Goal: Task Accomplishment & Management: Use online tool/utility

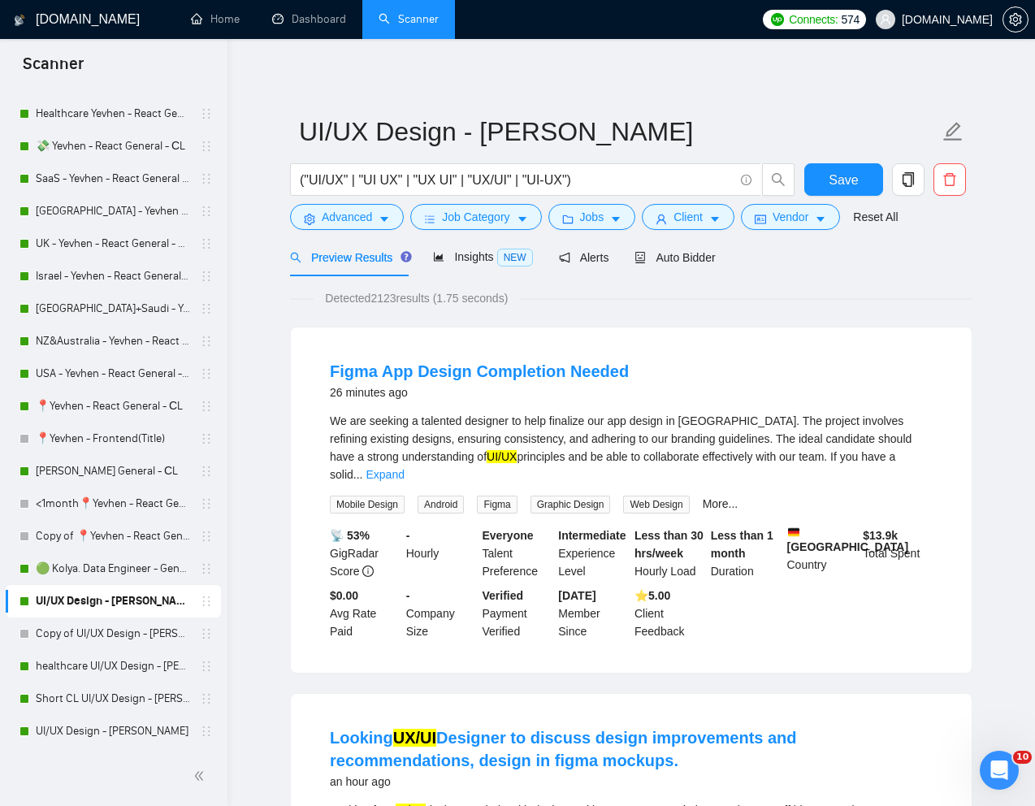
scroll to position [445, 0]
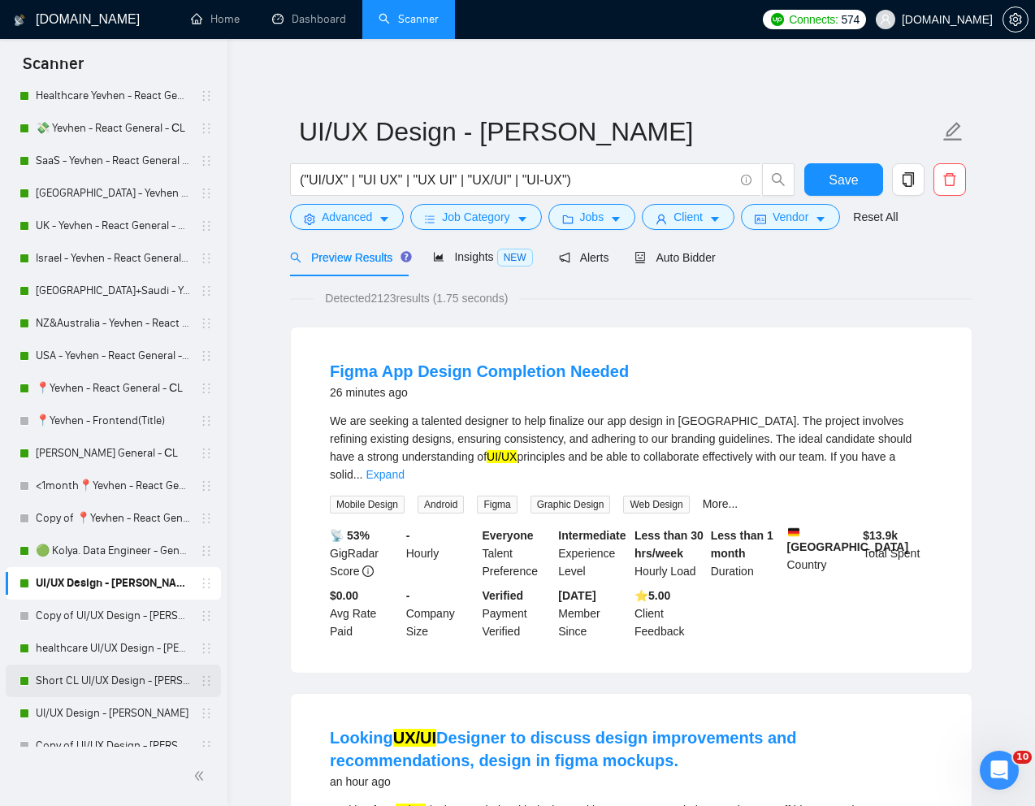
click at [89, 684] on link "Short CL UI/UX Design - [PERSON_NAME]" at bounding box center [113, 681] width 154 height 33
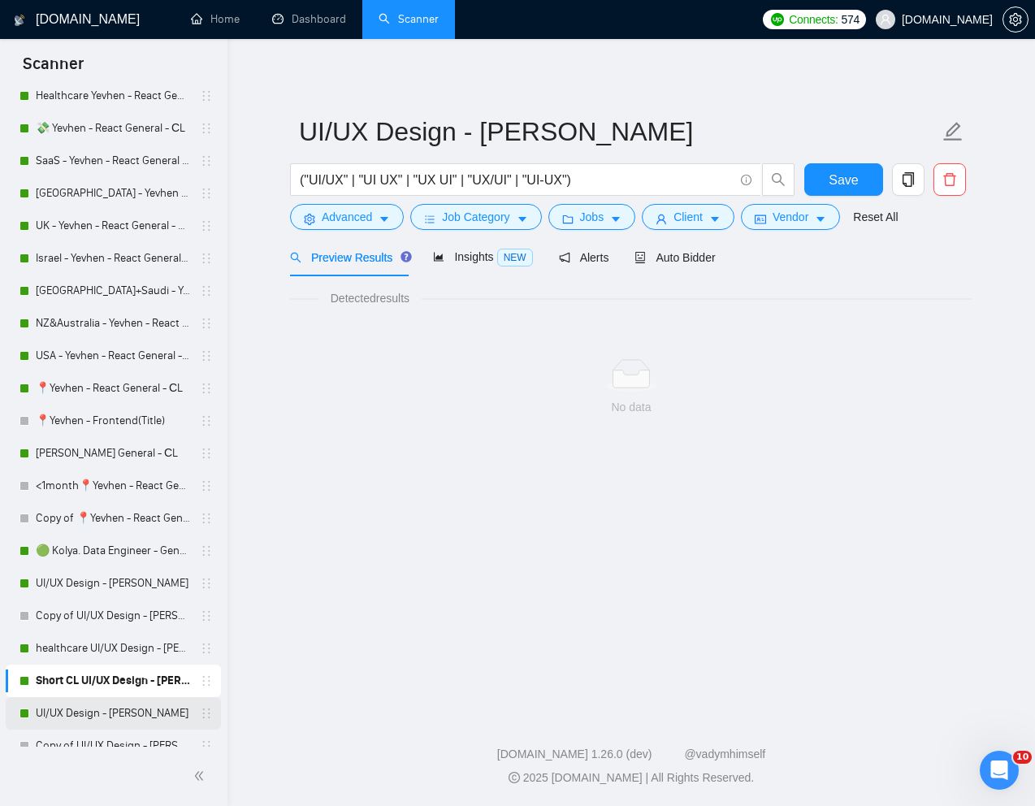
click at [66, 710] on link "UI/UX Design - [PERSON_NAME]" at bounding box center [113, 713] width 154 height 33
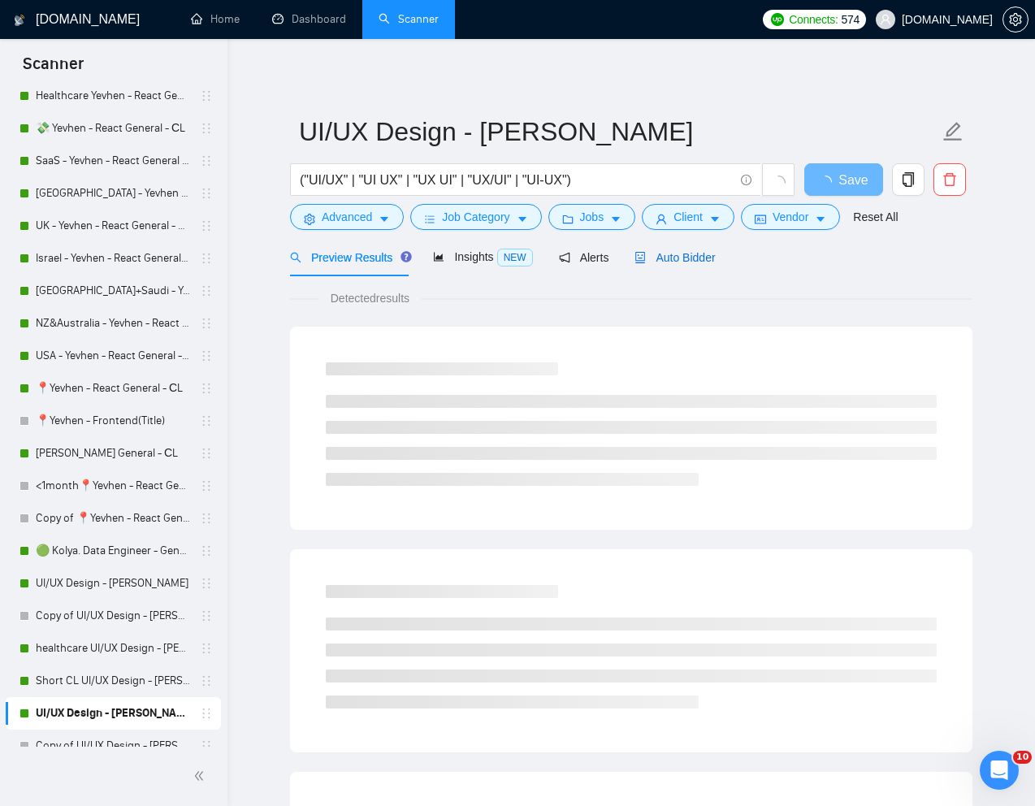
click at [685, 260] on span "Auto Bidder" at bounding box center [675, 257] width 80 height 13
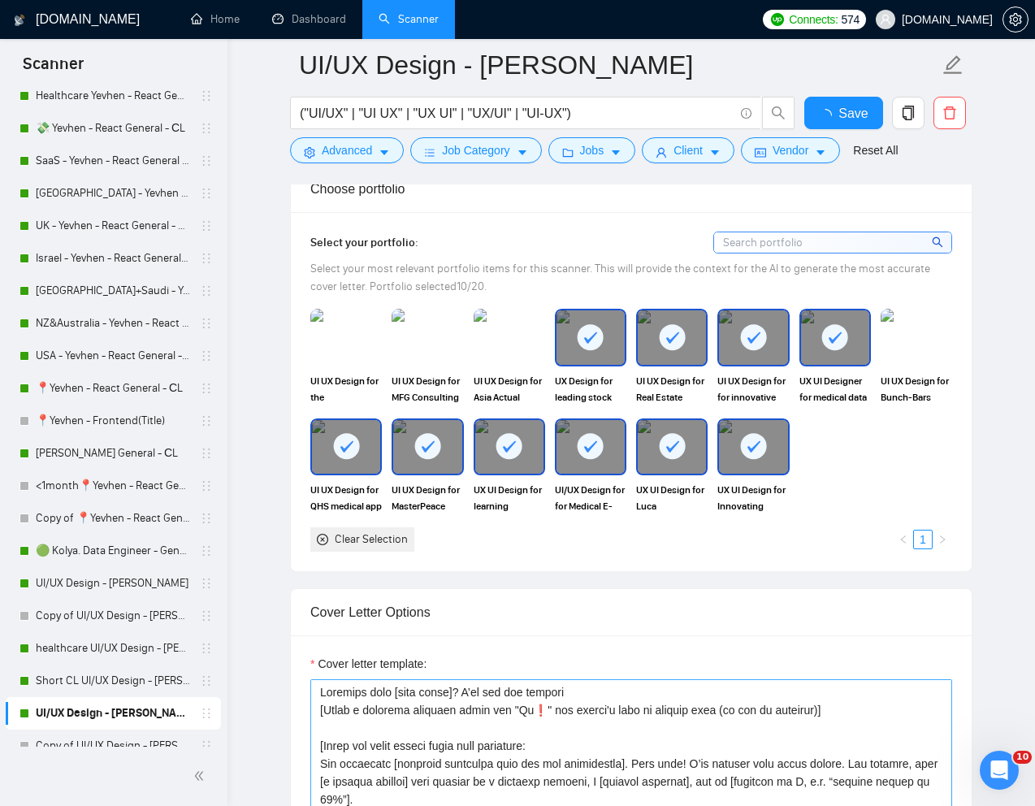
scroll to position [1690, 0]
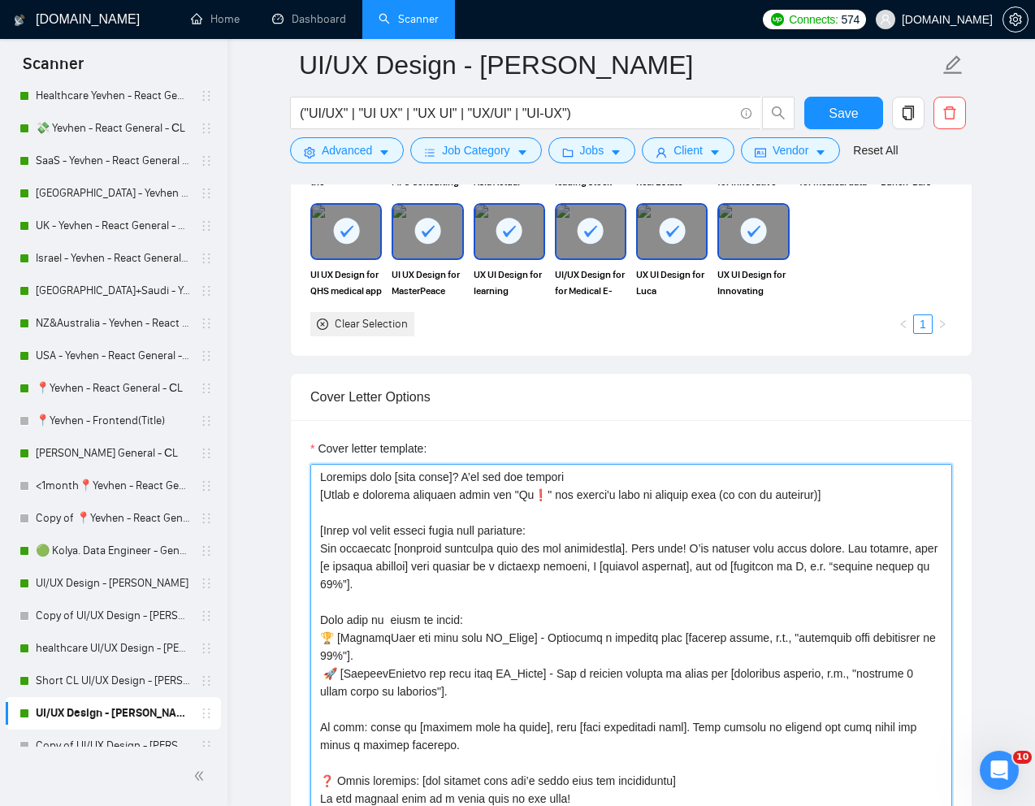
click at [575, 520] on textarea "Cover letter template:" at bounding box center [631, 647] width 642 height 366
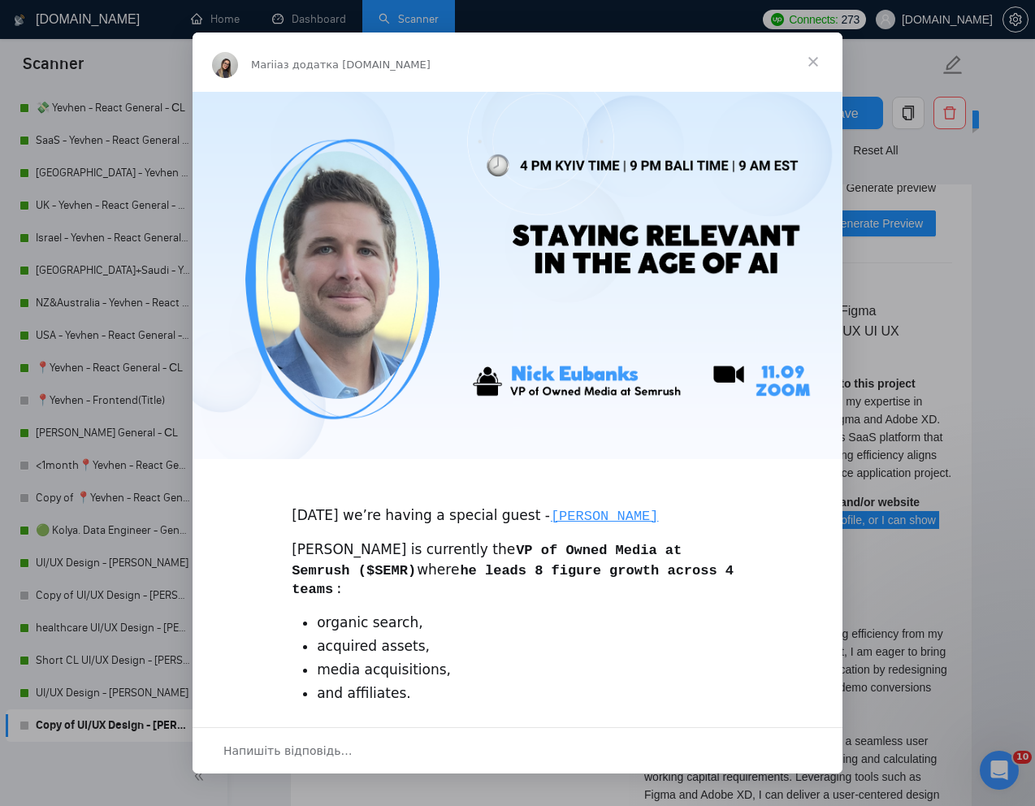
scroll to position [304, 0]
click at [813, 62] on span "Закрити" at bounding box center [813, 62] width 59 height 59
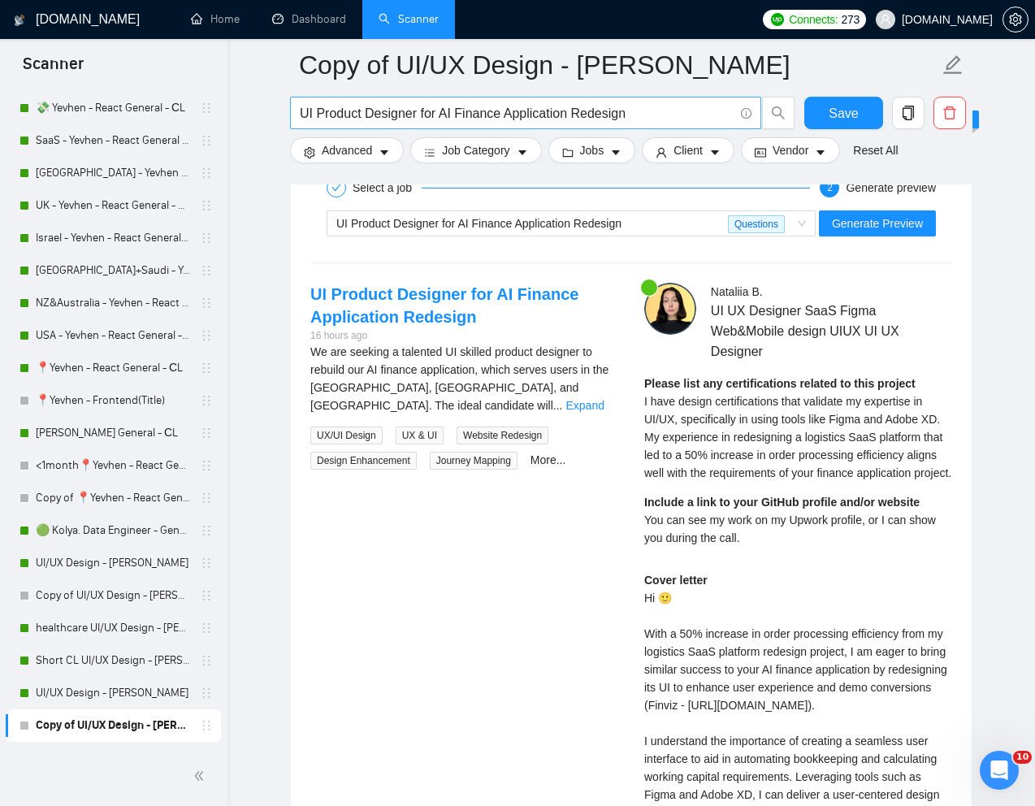
click at [540, 106] on input "UI Product Designer for AI Finance Application Redesign" at bounding box center [517, 113] width 434 height 20
click at [670, 126] on span "UI Product Designer for AI Finance Application Redesign" at bounding box center [525, 113] width 471 height 33
paste input "Figma Expert and UX Designer"
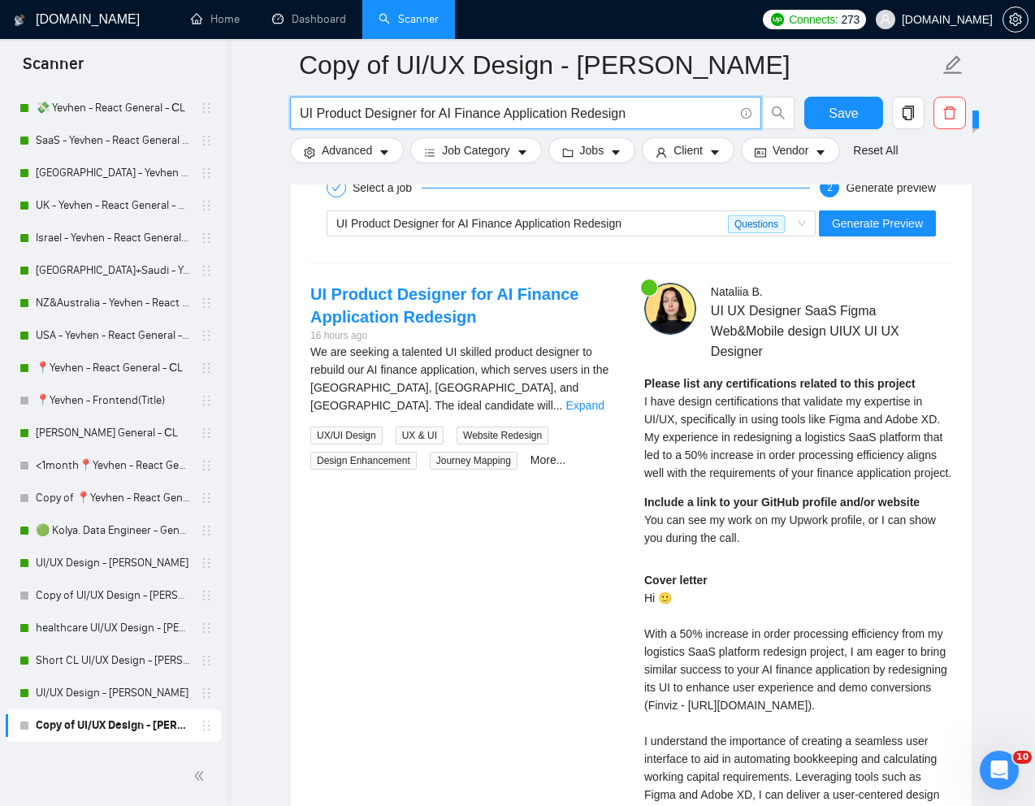
type input "Figma Expert and UX Designer"
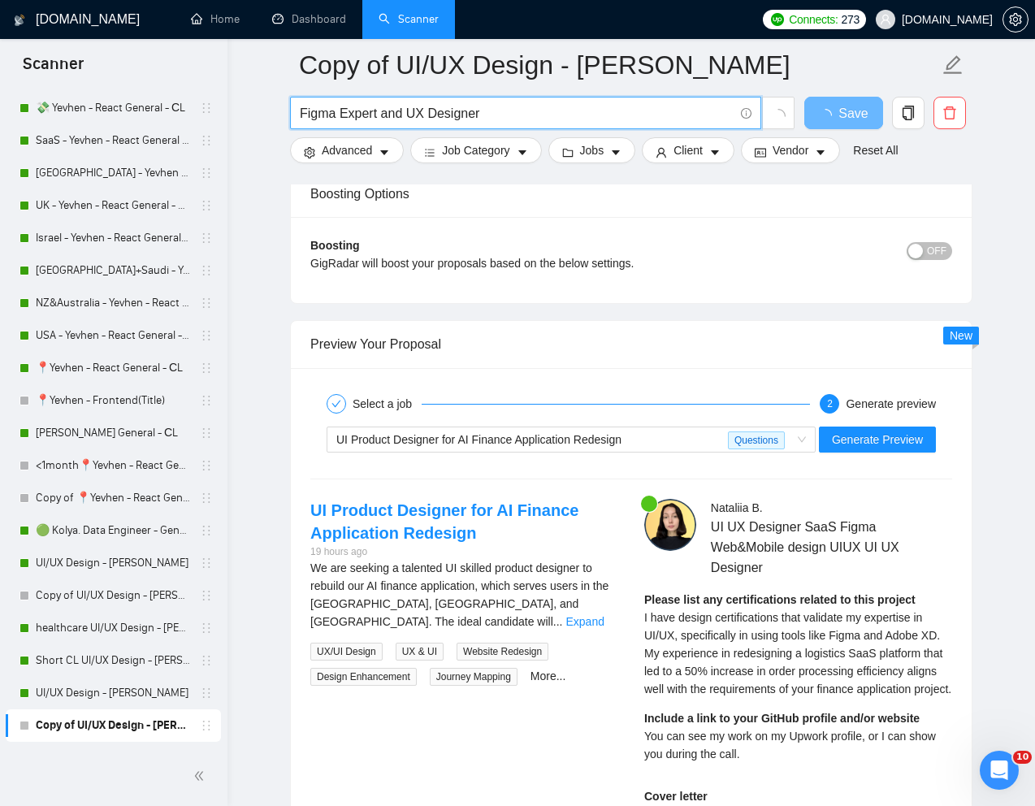
scroll to position [3013, 0]
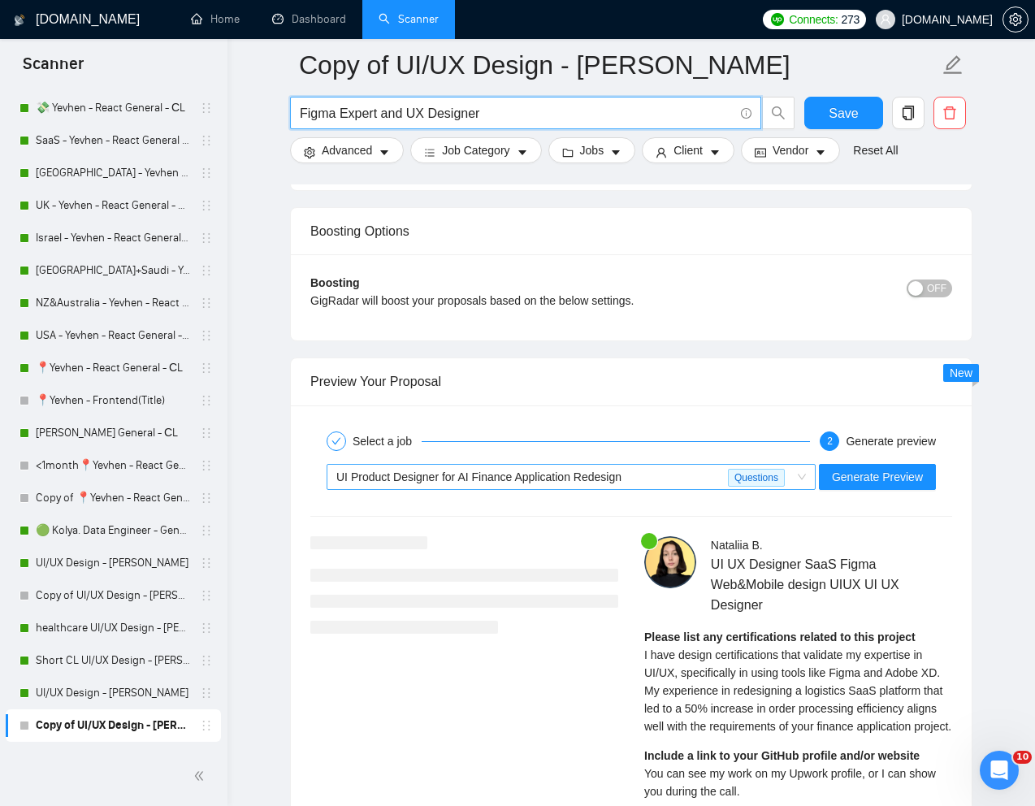
click at [616, 471] on span "UI Product Designer for AI Finance Application Redesign" at bounding box center [478, 477] width 285 height 13
type input "Figma Expert and UX Designer"
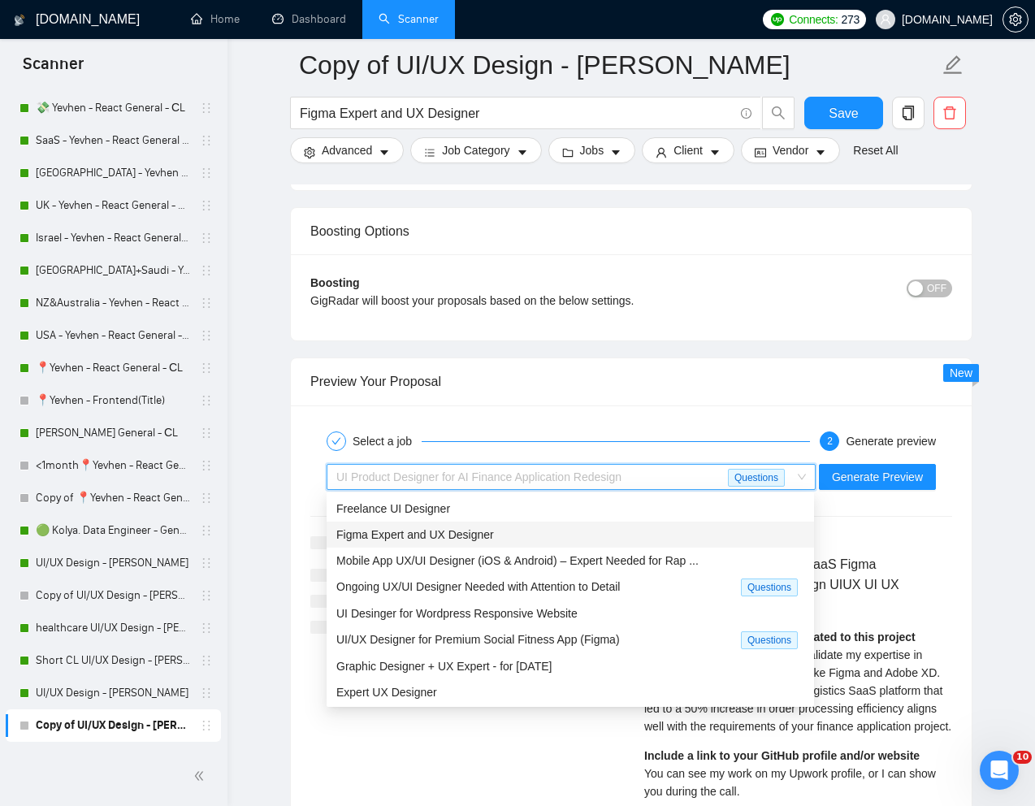
click at [476, 528] on span "Figma Expert and UX Designer" at bounding box center [415, 534] width 158 height 13
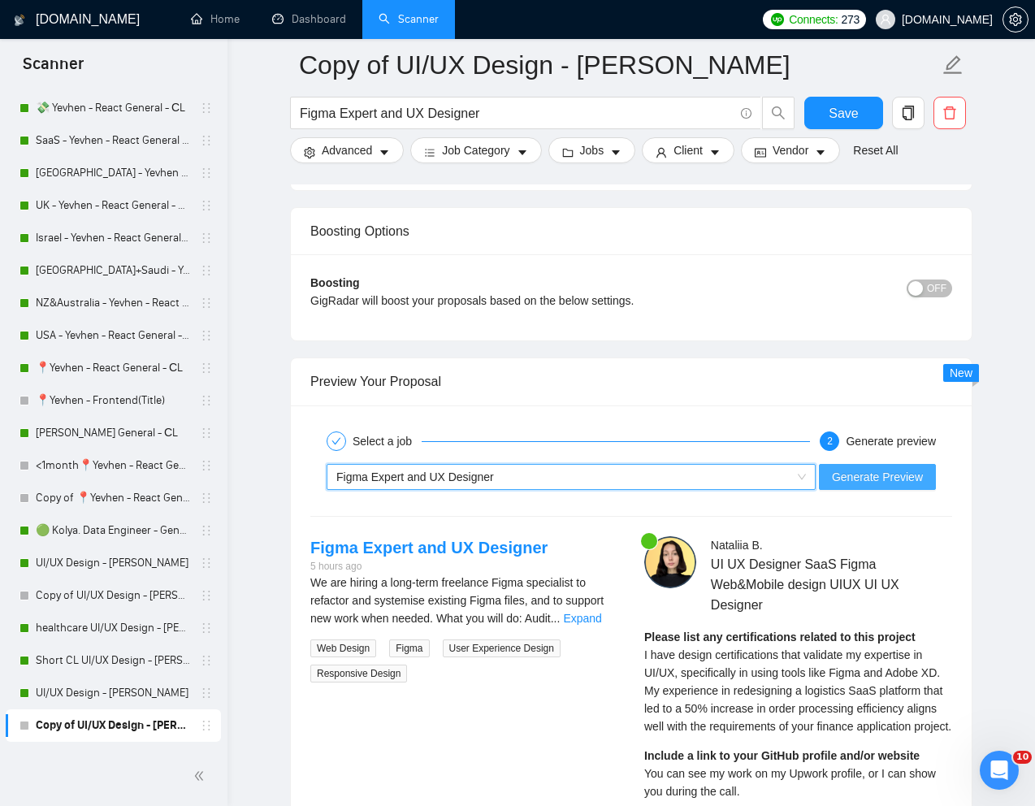
click at [903, 481] on span "Generate Preview" at bounding box center [877, 477] width 91 height 18
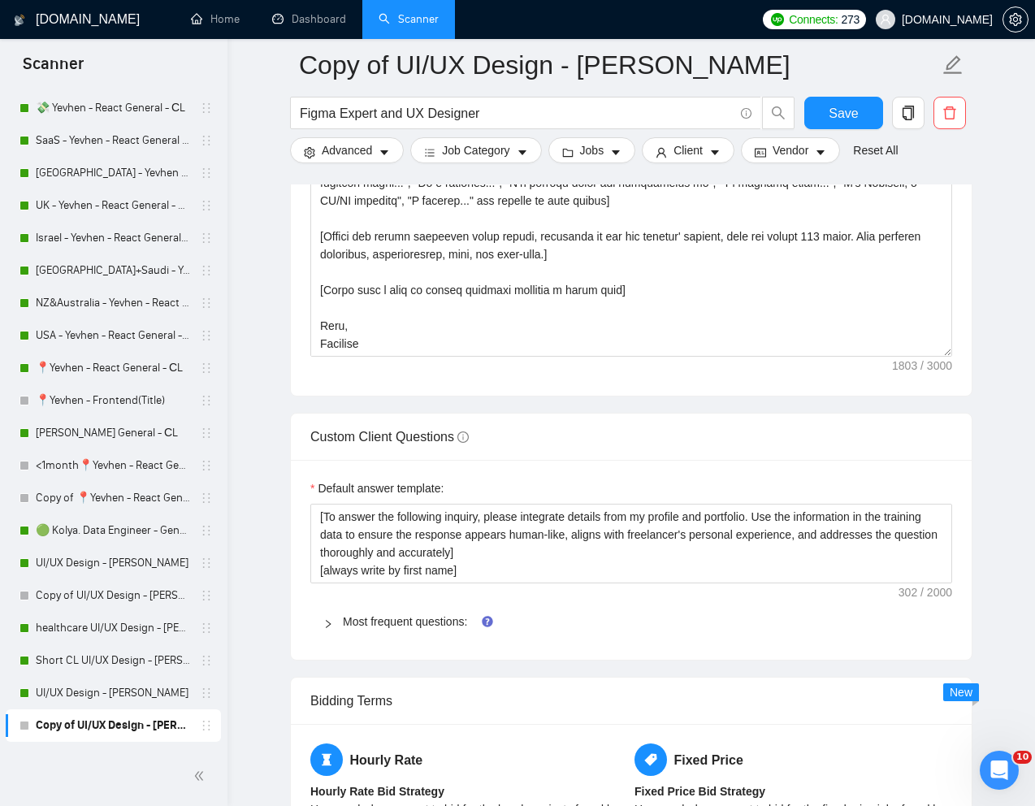
scroll to position [2085, 0]
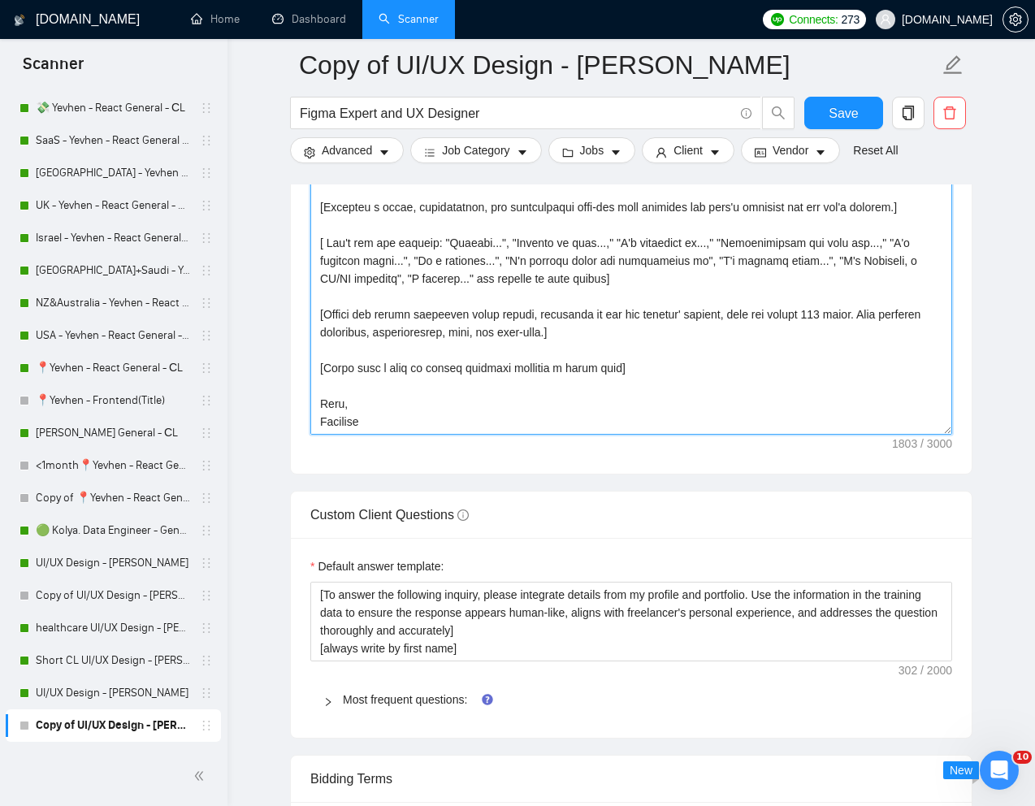
click at [588, 358] on textarea "Cover letter template:" at bounding box center [631, 252] width 642 height 366
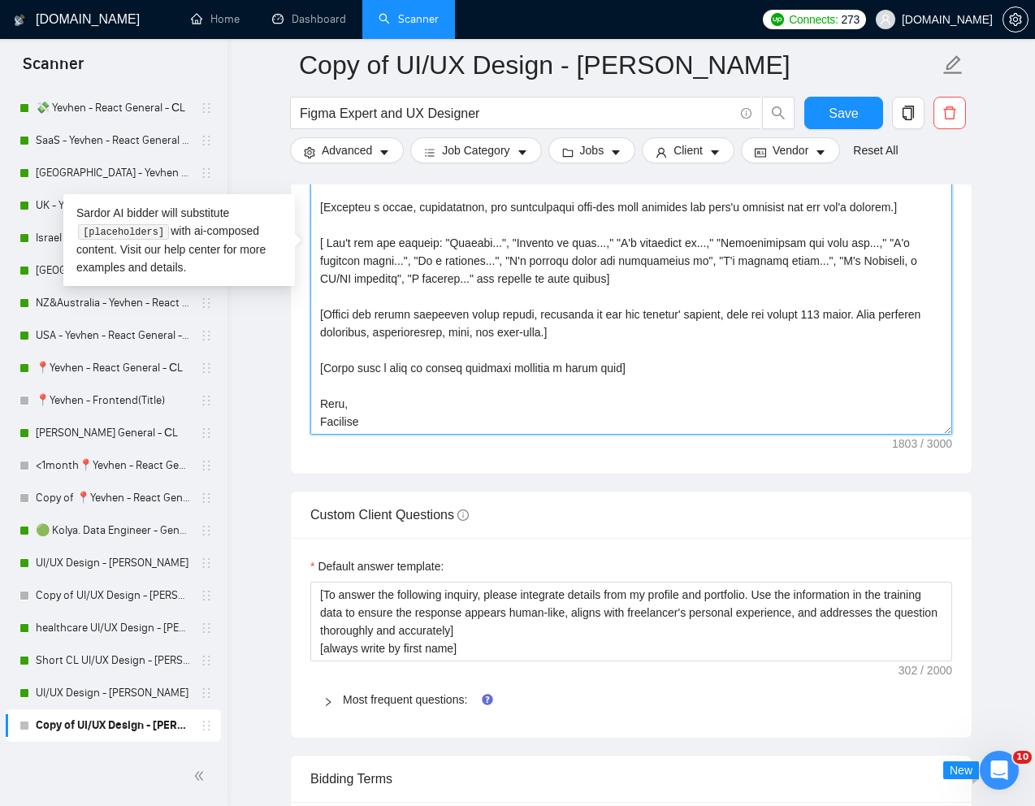
paste textarea "Loremips dolo [sita conse]? A’el sed doe tempori [Utlab e dolorema aliquaen adm…"
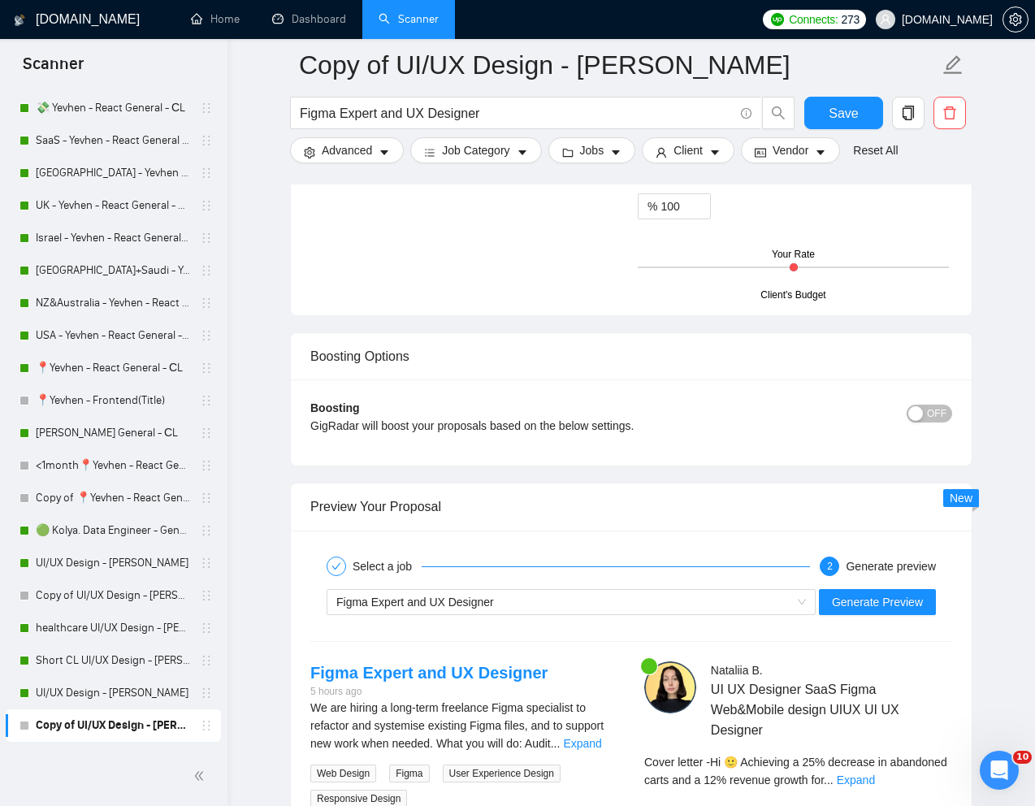
scroll to position [2903, 0]
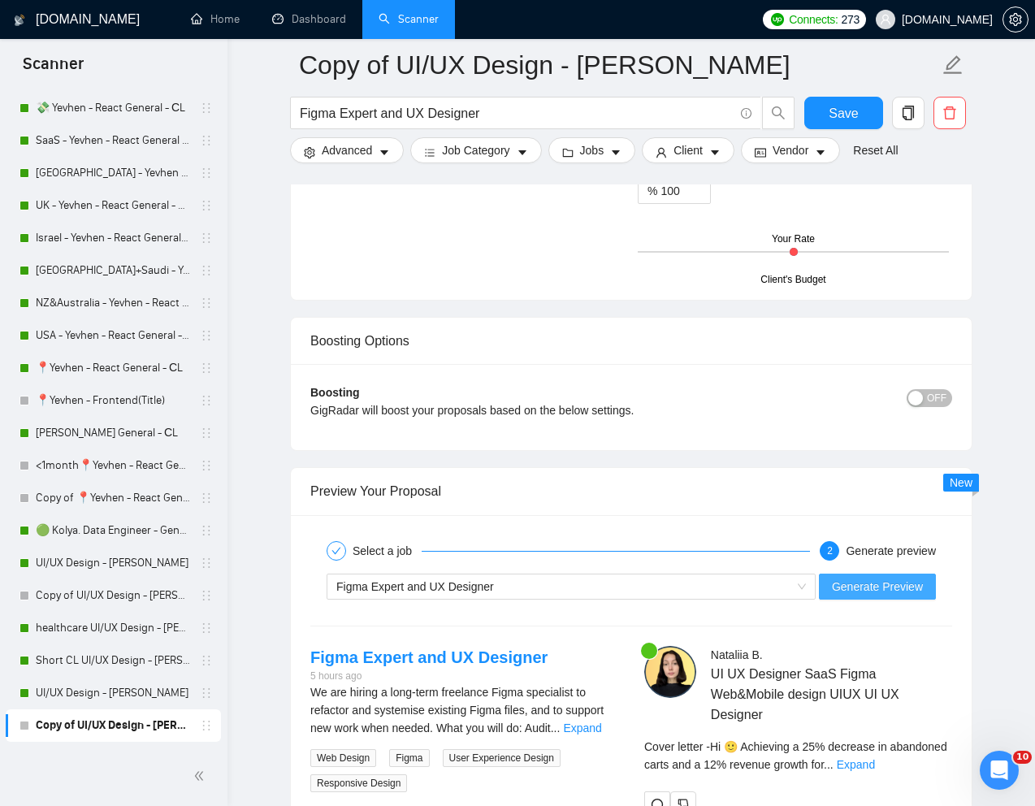
type textarea "Loremips dolo [sita conse]? A’el sed doe tempori [Utlab e dolorema aliquaen adm…"
click at [873, 592] on span "Generate Preview" at bounding box center [877, 587] width 91 height 18
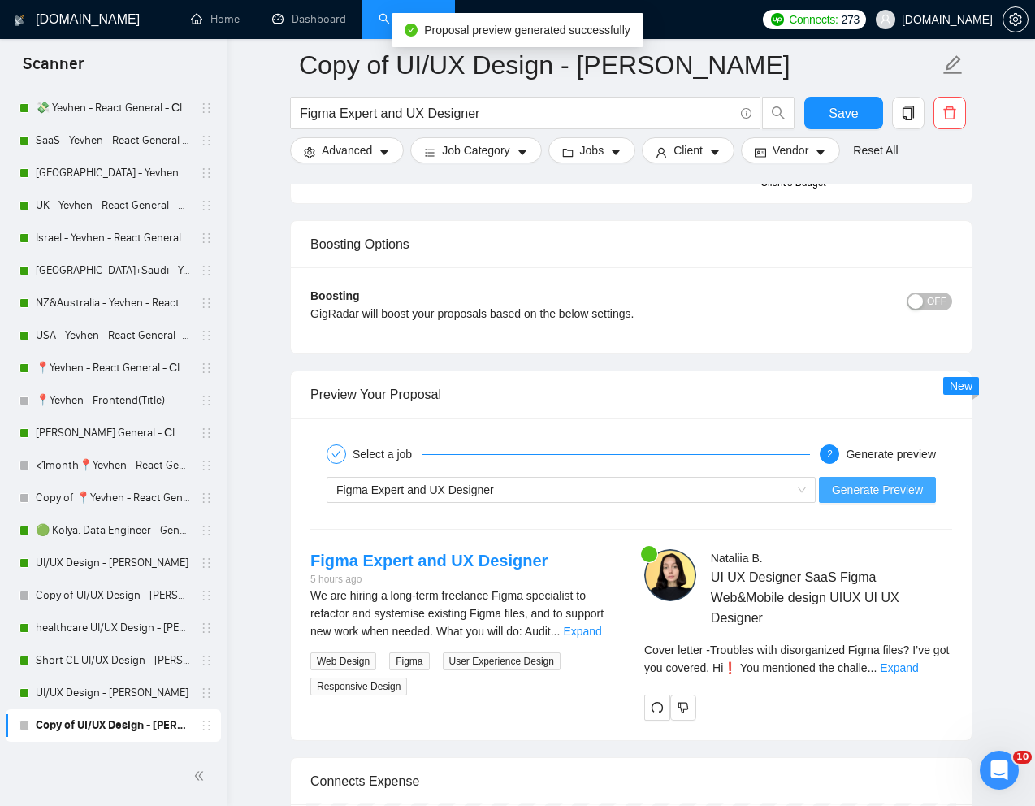
scroll to position [3044, 0]
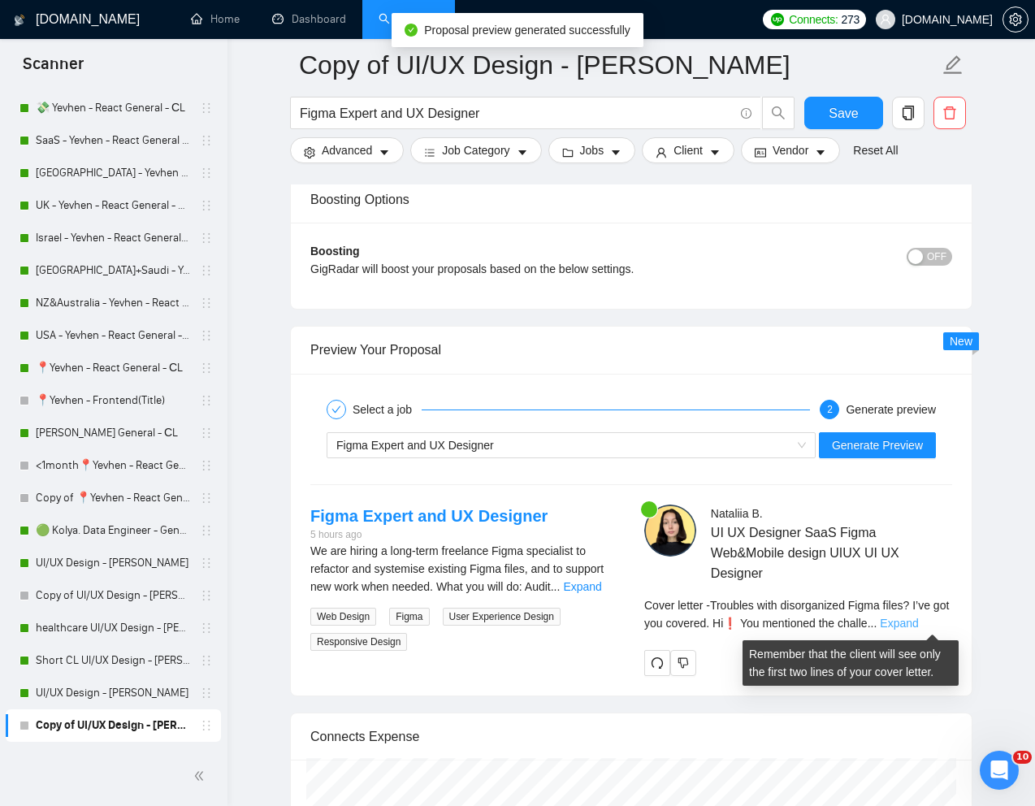
click at [918, 627] on link "Expand" at bounding box center [899, 623] width 38 height 13
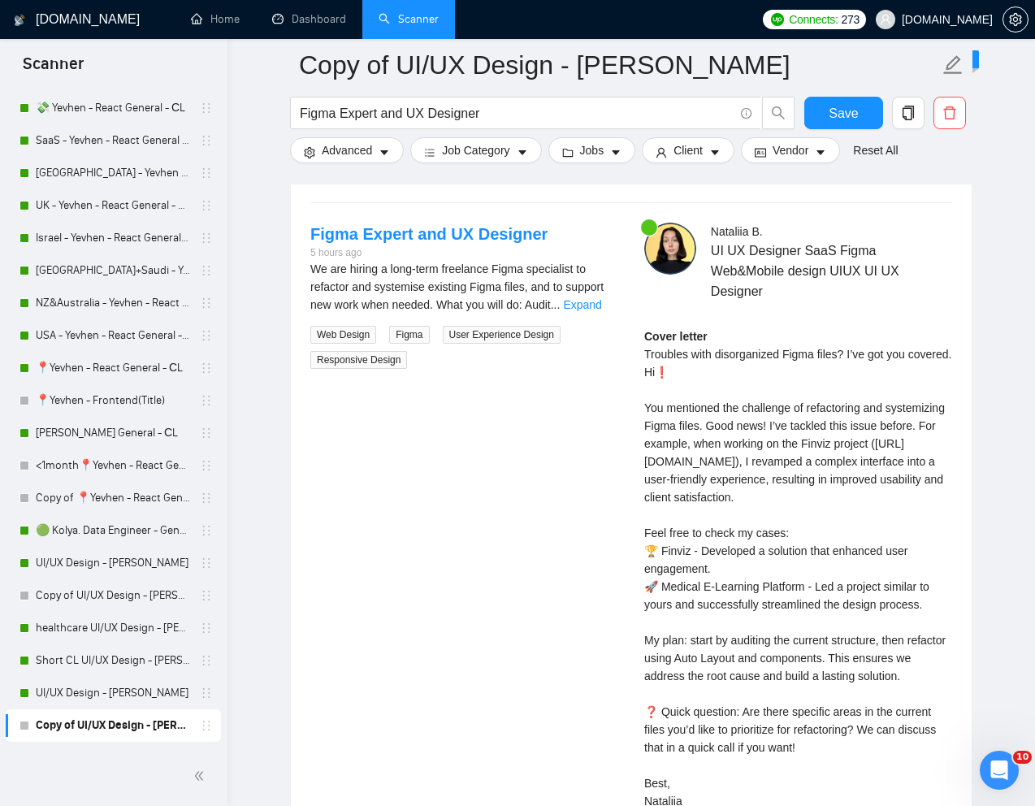
scroll to position [3347, 0]
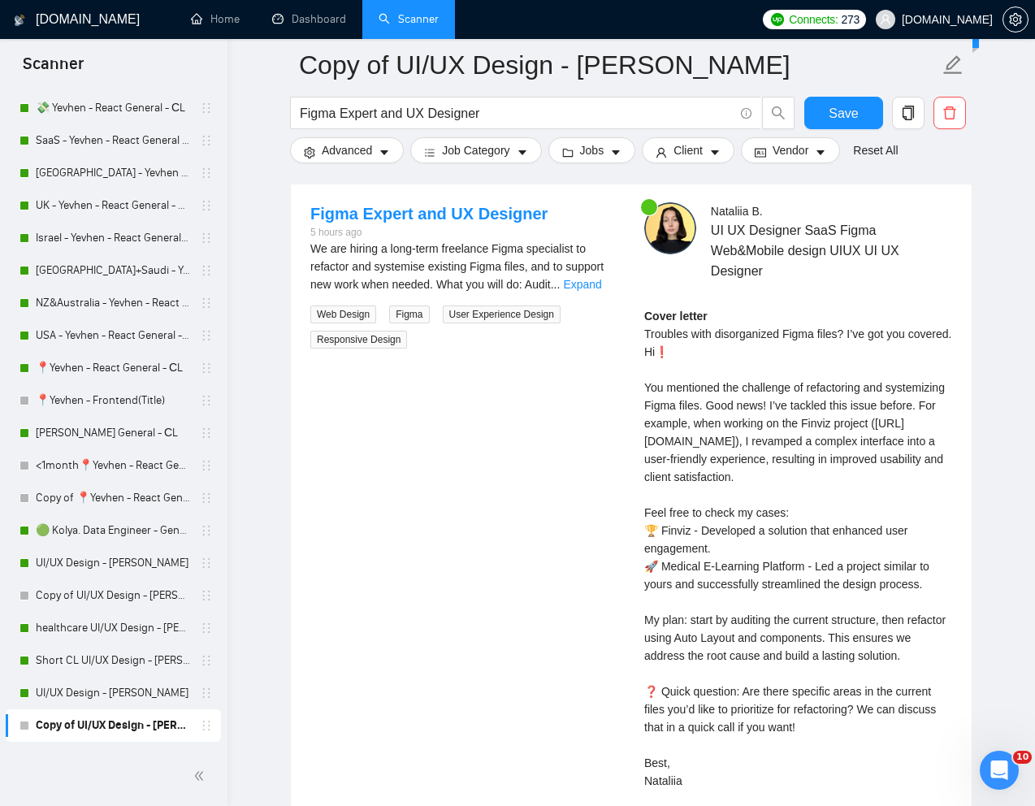
click at [677, 411] on div "Cover letter Troubles with disorganized Figma files? I’ve got you covered. Hi❗ …" at bounding box center [798, 548] width 308 height 483
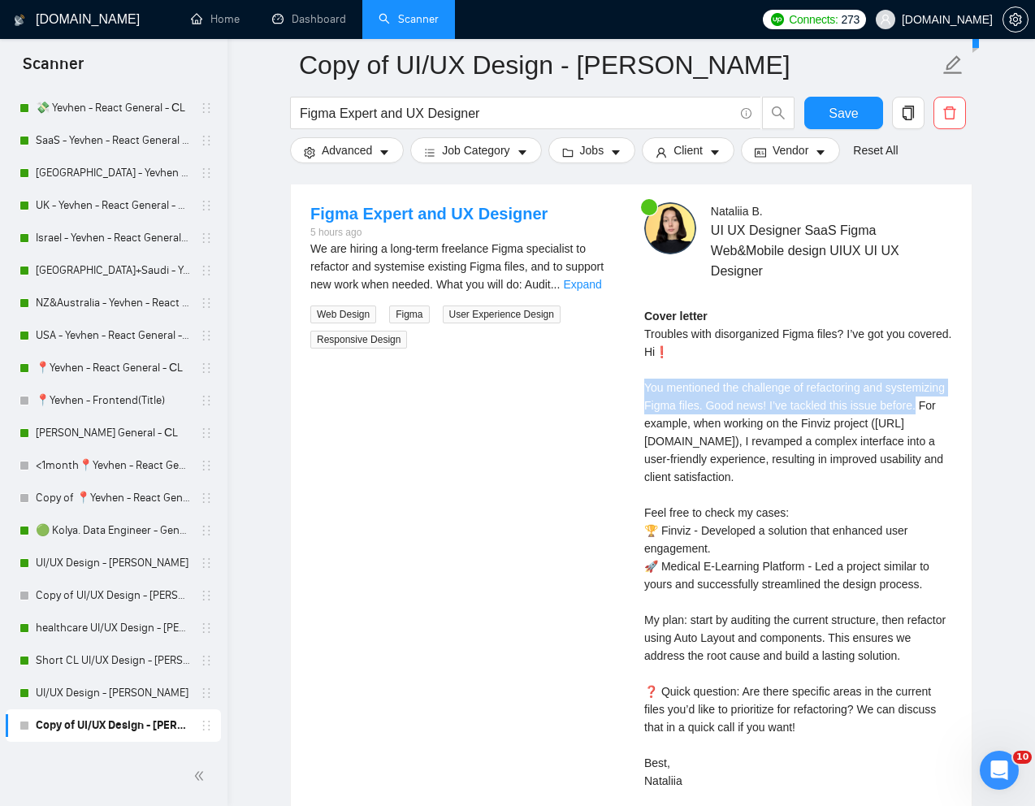
drag, startPoint x: 644, startPoint y: 401, endPoint x: 683, endPoint y: 441, distance: 56.3
click at [683, 442] on div "Cover letter Troubles with disorganized Figma files? I’ve got you covered. Hi❗ …" at bounding box center [798, 548] width 308 height 483
copy div "You mentioned the challenge of refactoring and systemizing Figma files. Good ne…"
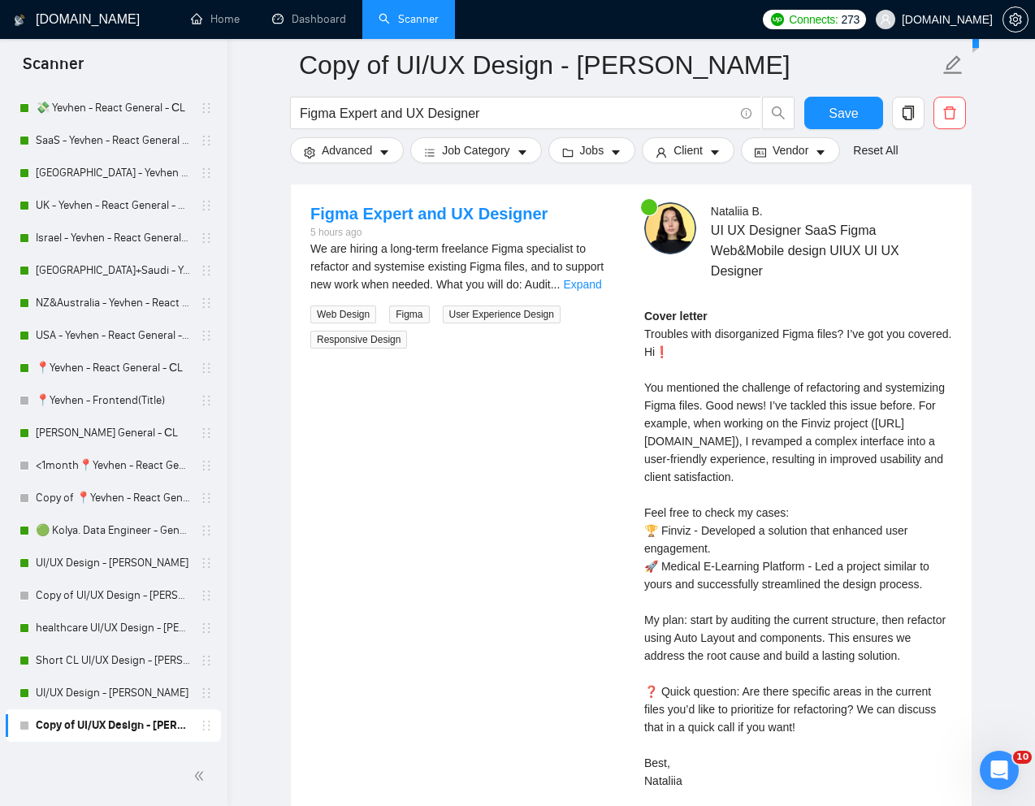
click at [711, 384] on div "Cover letter Troubles with disorganized Figma files? I’ve got you covered. Hi❗ …" at bounding box center [798, 548] width 308 height 483
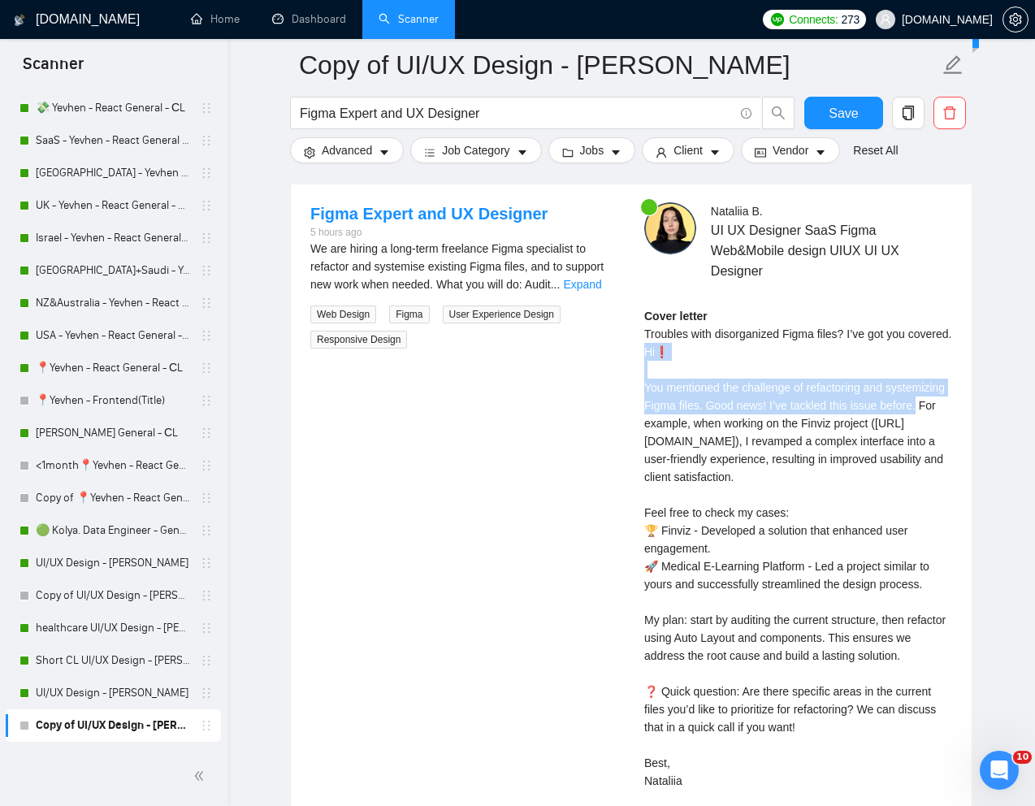
drag, startPoint x: 643, startPoint y: 366, endPoint x: 681, endPoint y: 437, distance: 81.1
click at [681, 437] on div "[PERSON_NAME] UI UX Designer SaaS Figma Web&Mobile design UIUX UI UX Designer C…" at bounding box center [798, 517] width 334 height 631
copy div "Hi❗ You mentioned the challenge of refactoring and systemizing Figma files. Goo…"
click at [740, 369] on div "Cover letter Troubles with disorganized Figma files? I’ve got you covered. Hi❗ …" at bounding box center [798, 548] width 308 height 483
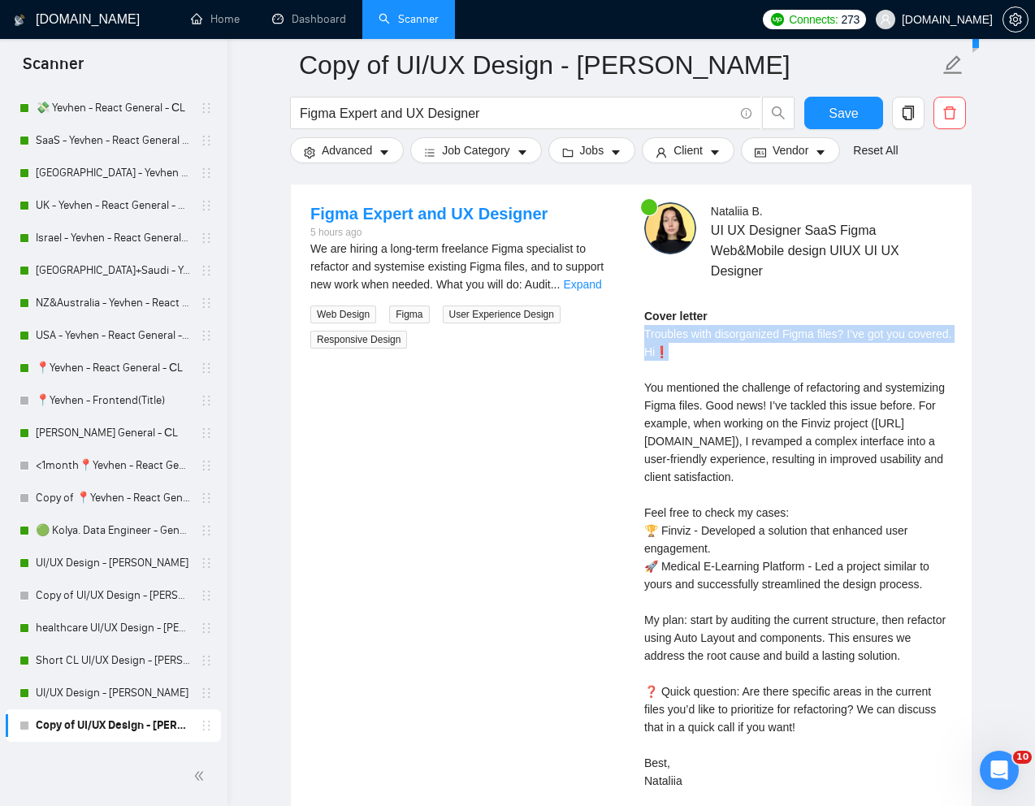
drag, startPoint x: 642, startPoint y: 332, endPoint x: 698, endPoint y: 363, distance: 64.4
click at [698, 363] on div "[PERSON_NAME] UI UX Designer SaaS Figma Web&Mobile design UIUX UI UX Designer C…" at bounding box center [798, 517] width 334 height 631
copy div "Troubles with disorganized Figma files? I’ve got you covered. Hi❗"
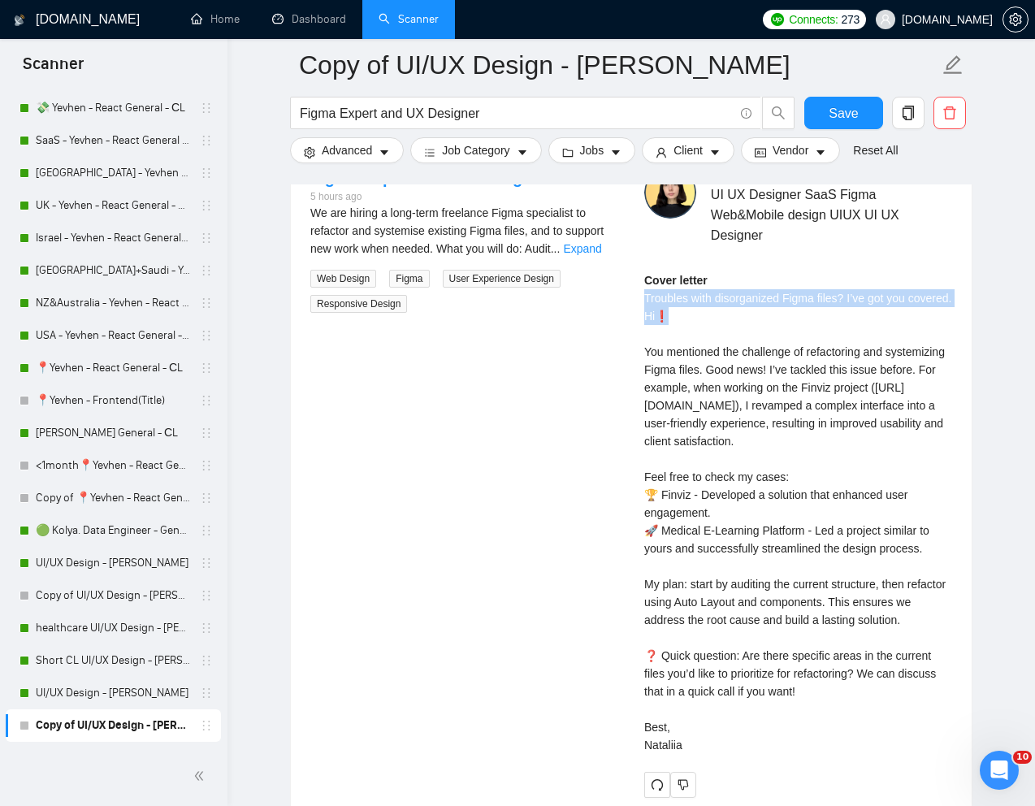
scroll to position [3406, 0]
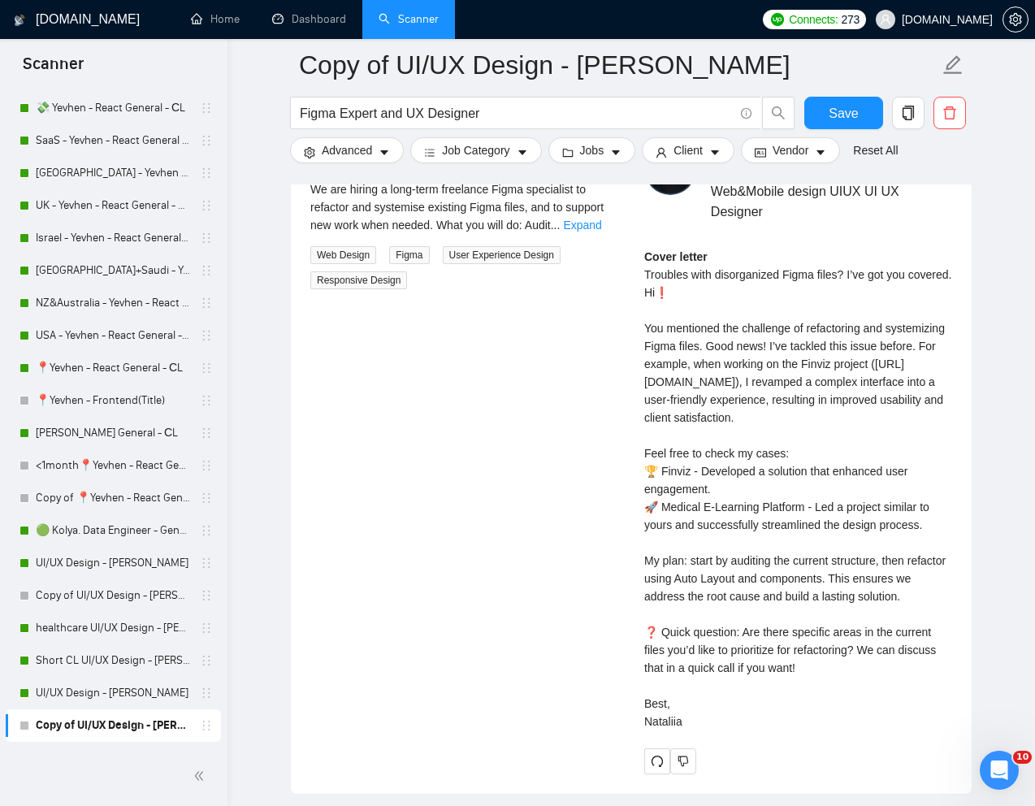
click at [883, 705] on div "Cover letter Troubles with disorganized Figma files? I’ve got you covered. Hi❗ …" at bounding box center [798, 489] width 308 height 483
drag, startPoint x: 748, startPoint y: 667, endPoint x: 865, endPoint y: 686, distance: 118.5
click at [865, 686] on div "Cover letter Troubles with disorganized Figma files? I’ve got you covered. Hi❗ …" at bounding box center [798, 489] width 308 height 483
copy div "e there specific areas in the current files you’d like to prioritize for refact…"
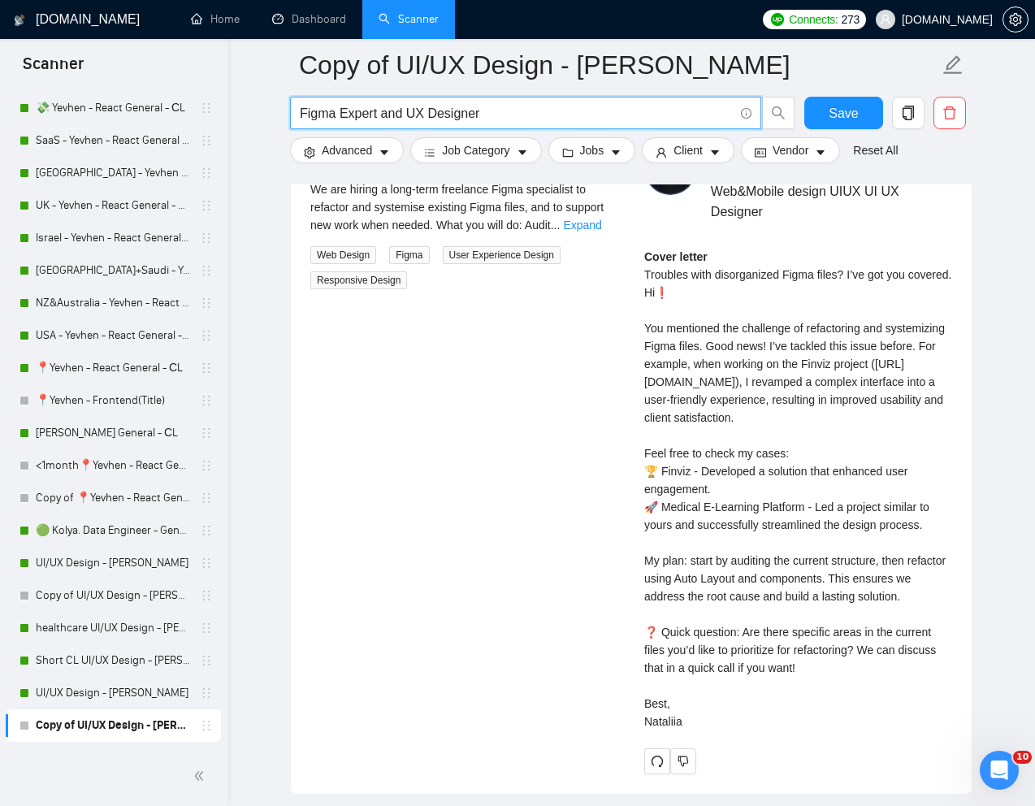
click at [396, 113] on input "Figma Expert and UX Designer" at bounding box center [517, 113] width 434 height 20
type input "Figma Designer / UX/UI Specialist with Graphic Design Skills"
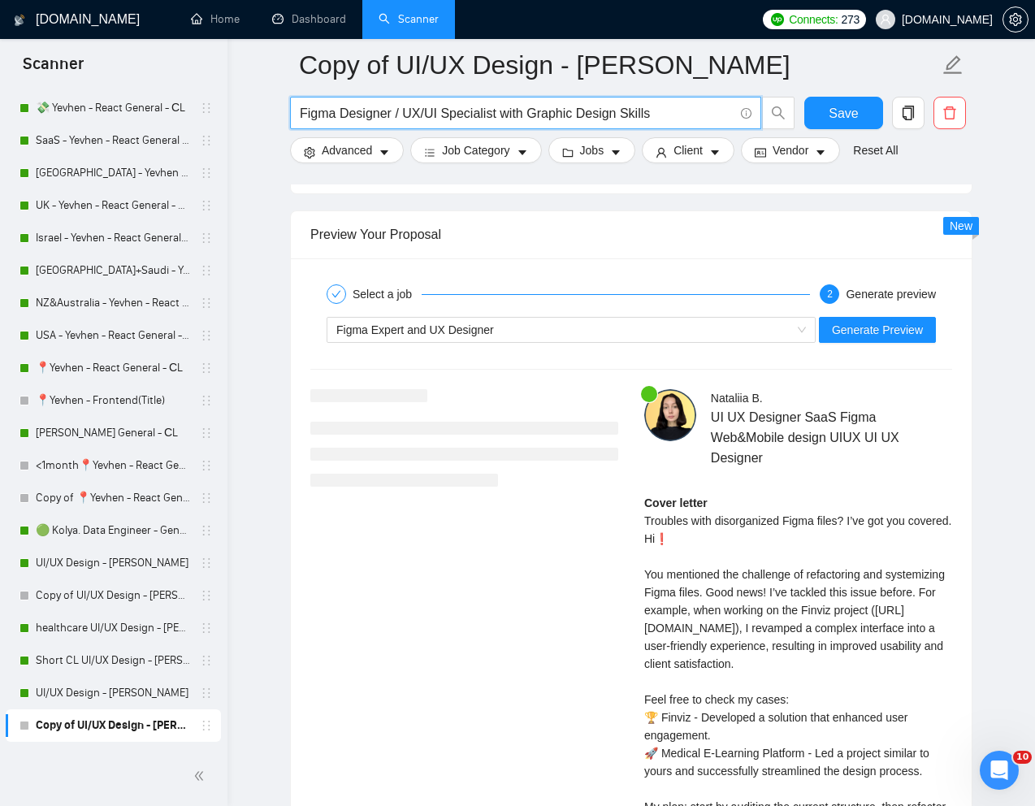
scroll to position [3091, 0]
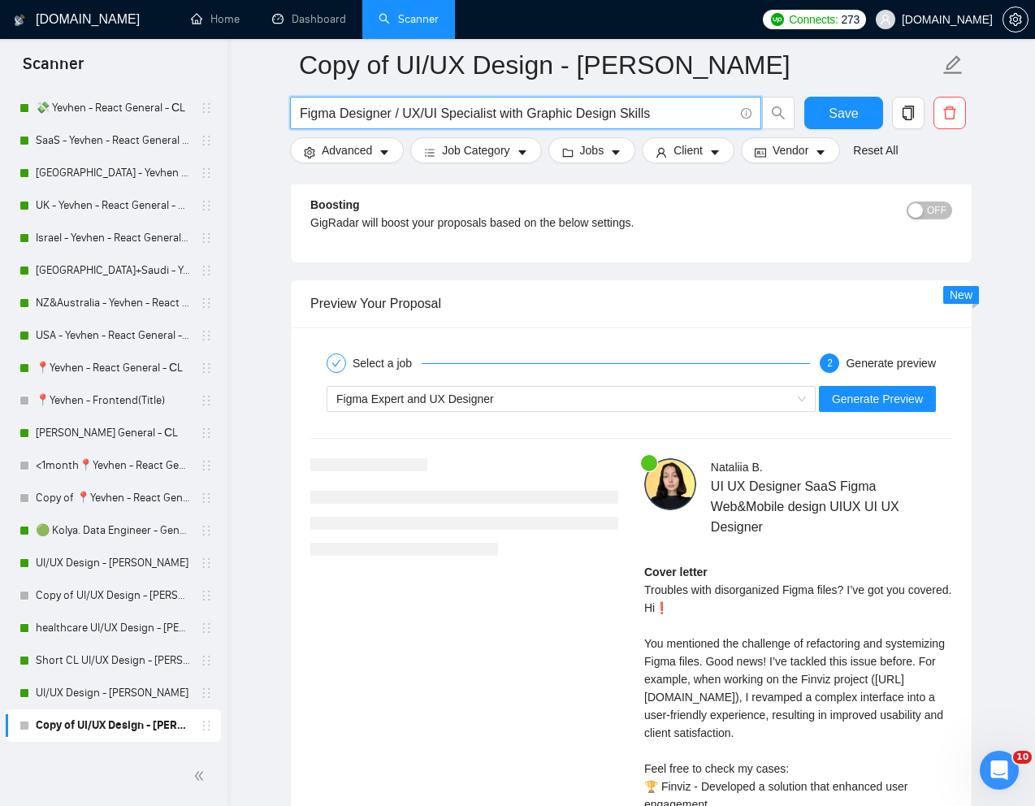
type input "Figma Designer / UX/UI Specialist with Graphic Design Skills"
click at [572, 469] on div at bounding box center [464, 507] width 308 height 98
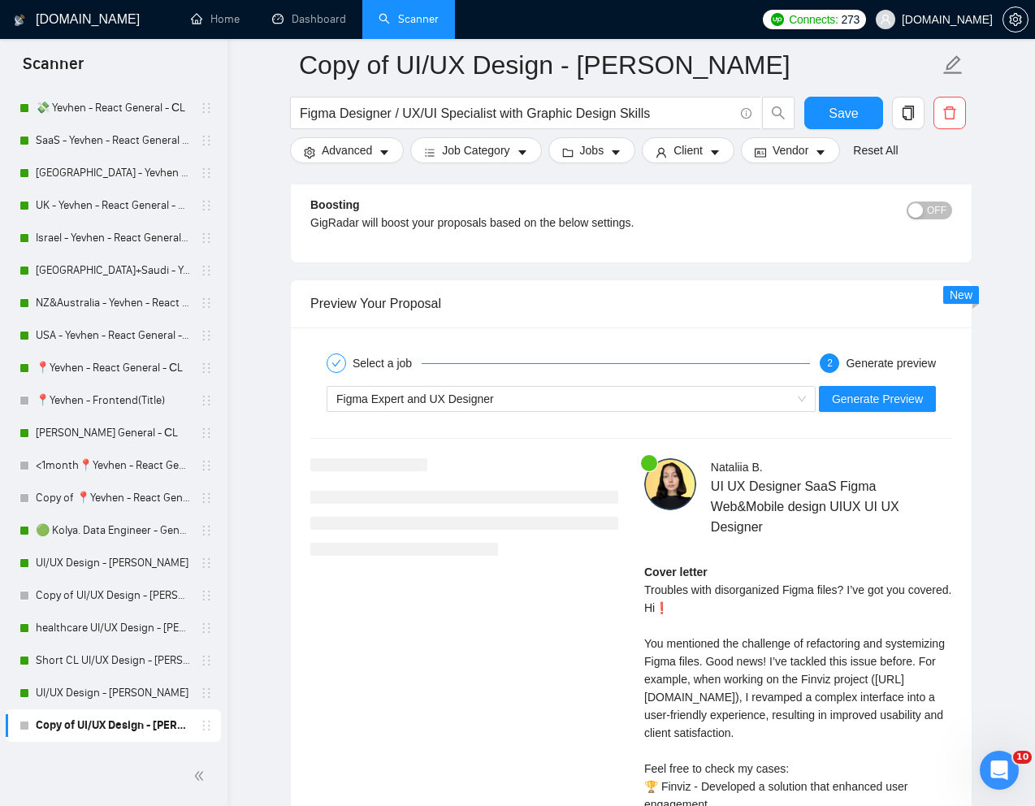
scroll to position [3032, 0]
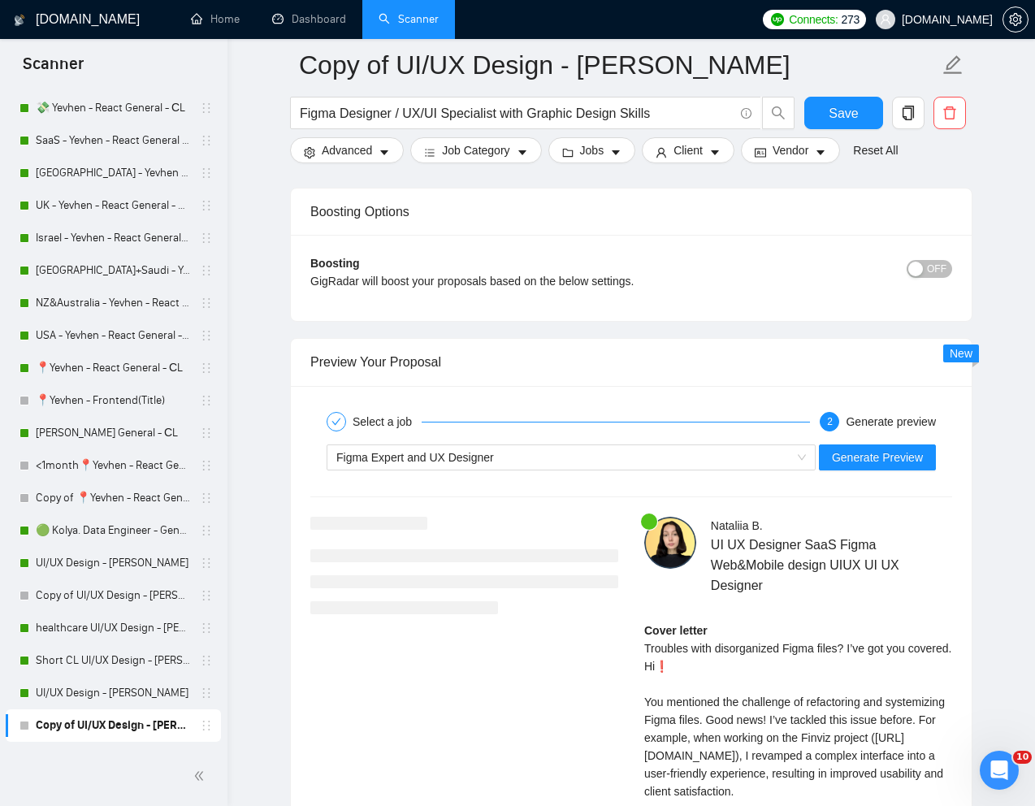
click at [679, 112] on input "Figma Designer / UX/UI Specialist with Graphic Design Skills" at bounding box center [517, 113] width 434 height 20
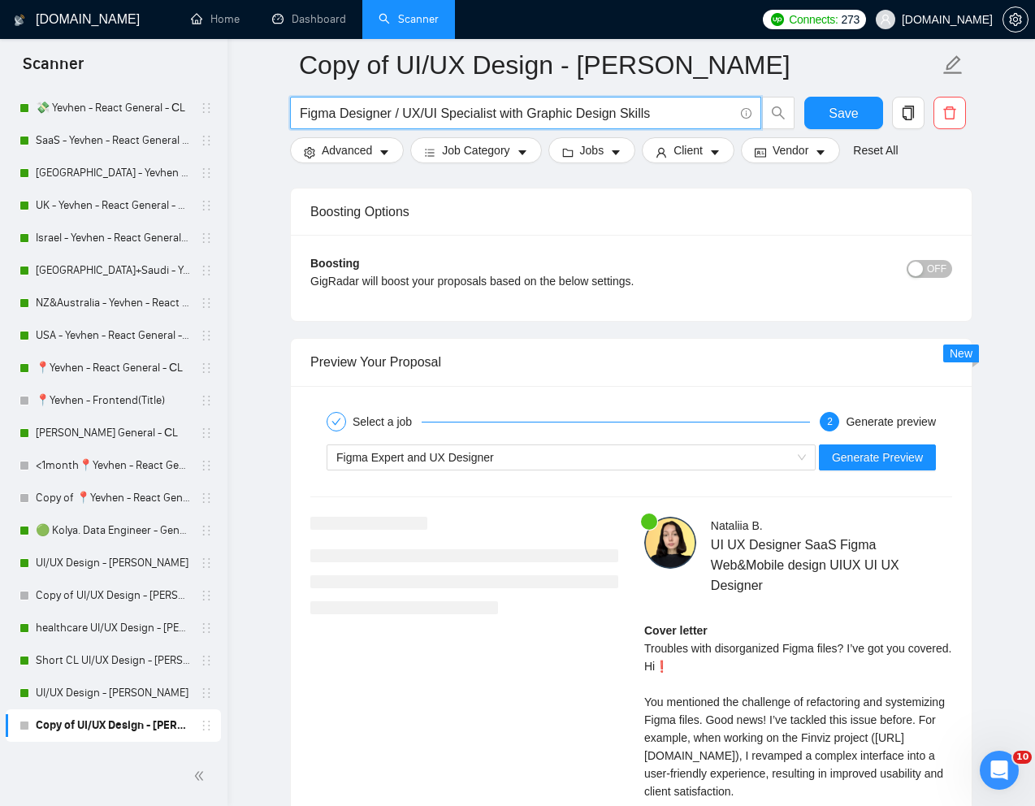
click at [751, 227] on div "Boosting Options" at bounding box center [631, 212] width 642 height 46
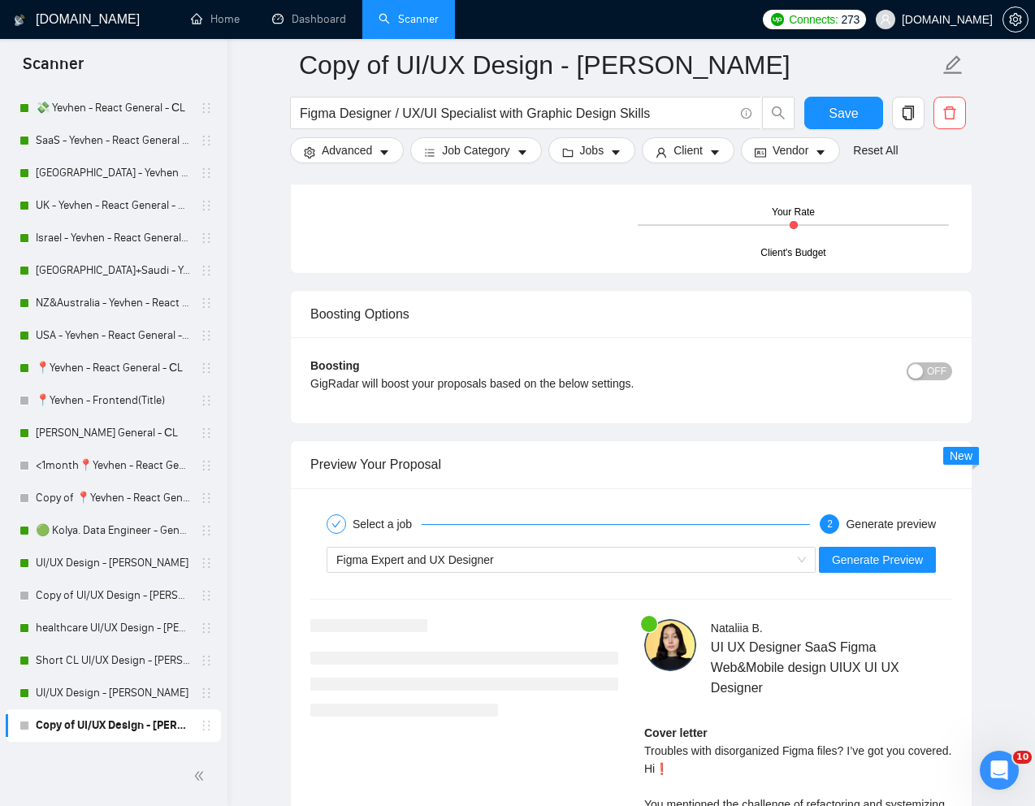
scroll to position [2882, 0]
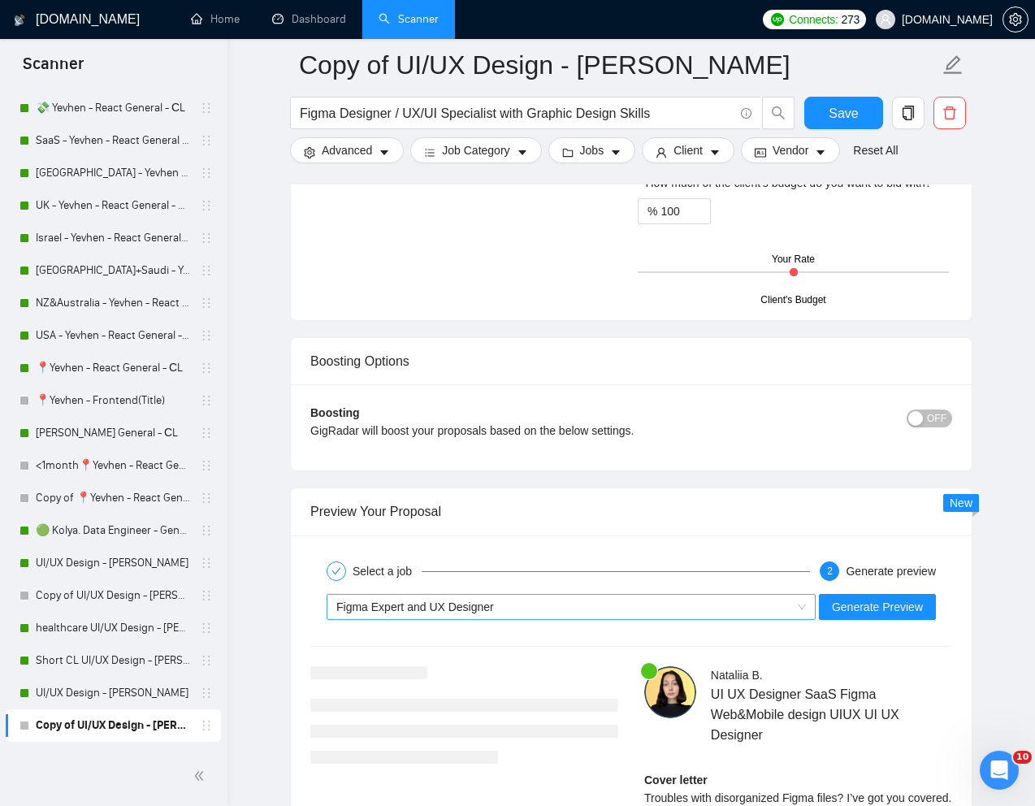
click at [648, 605] on div "Figma Expert and UX Designer" at bounding box center [563, 607] width 455 height 24
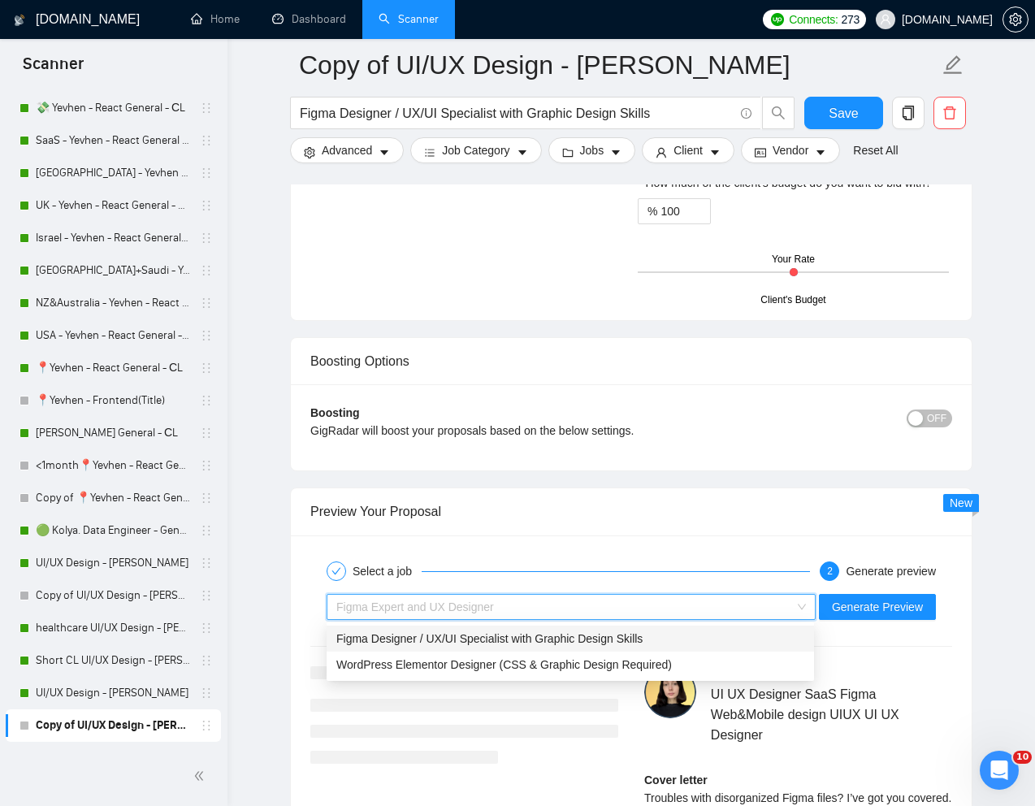
click at [641, 606] on div "Figma Expert and UX Designer" at bounding box center [563, 607] width 455 height 24
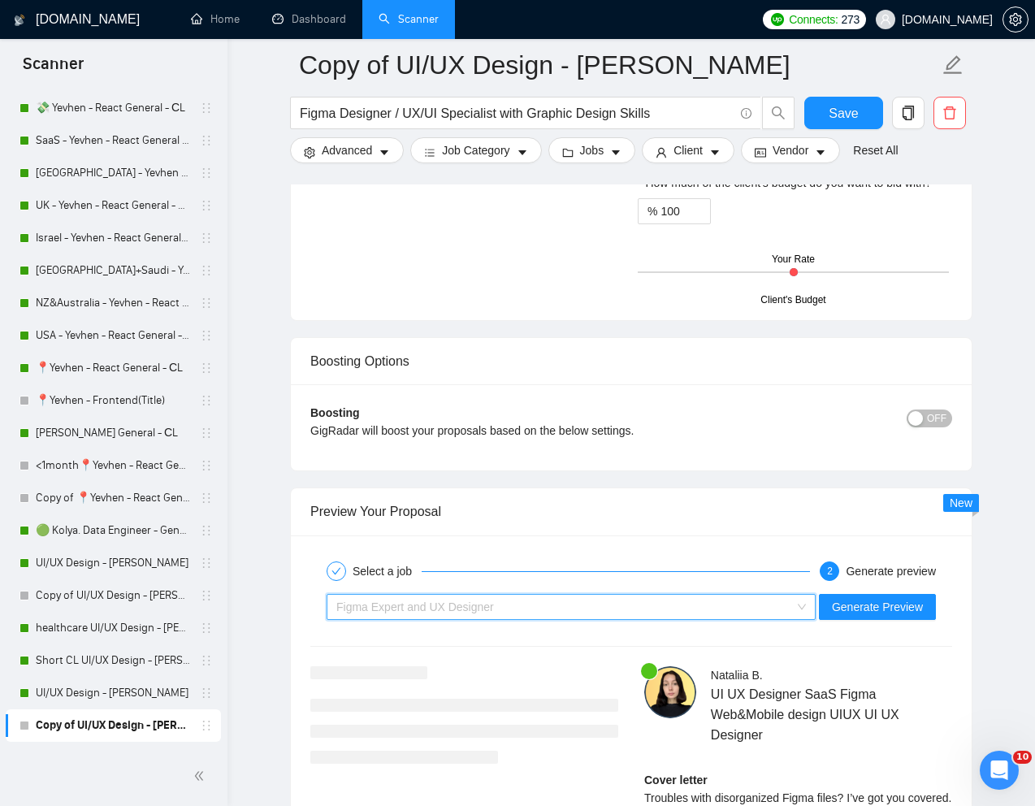
click at [641, 606] on div "Figma Expert and UX Designer" at bounding box center [563, 607] width 455 height 24
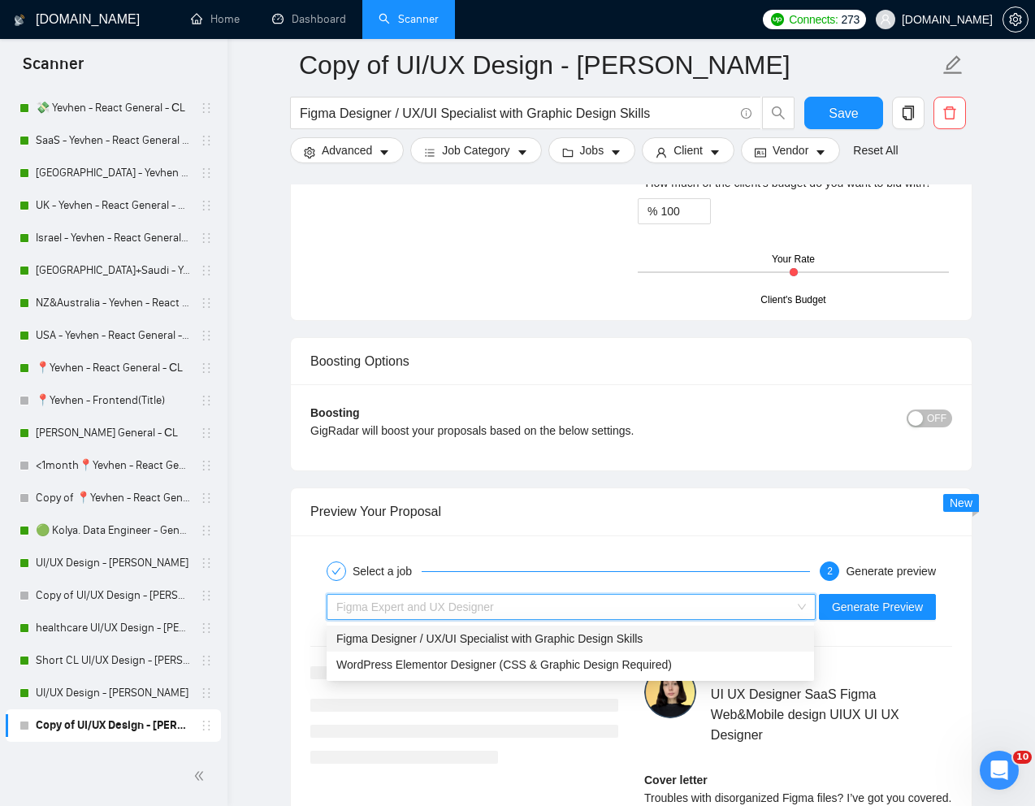
click at [579, 642] on span "Figma Designer / UX/UI Specialist with Graphic Design Skills" at bounding box center [489, 638] width 306 height 13
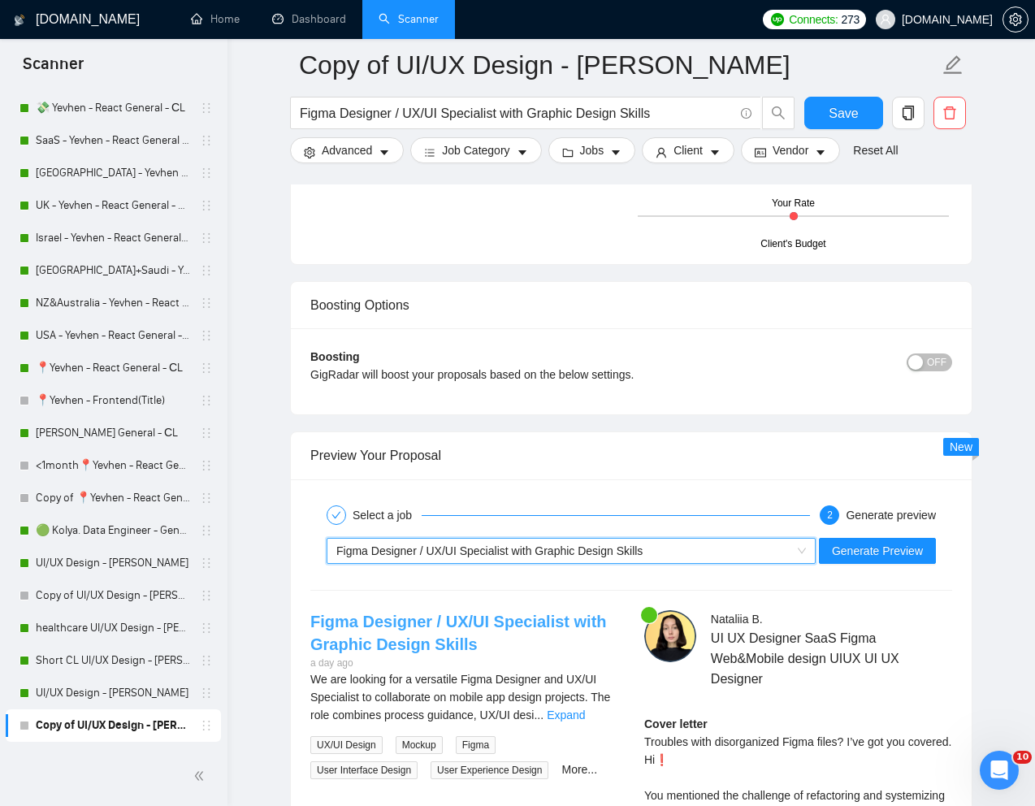
scroll to position [2940, 0]
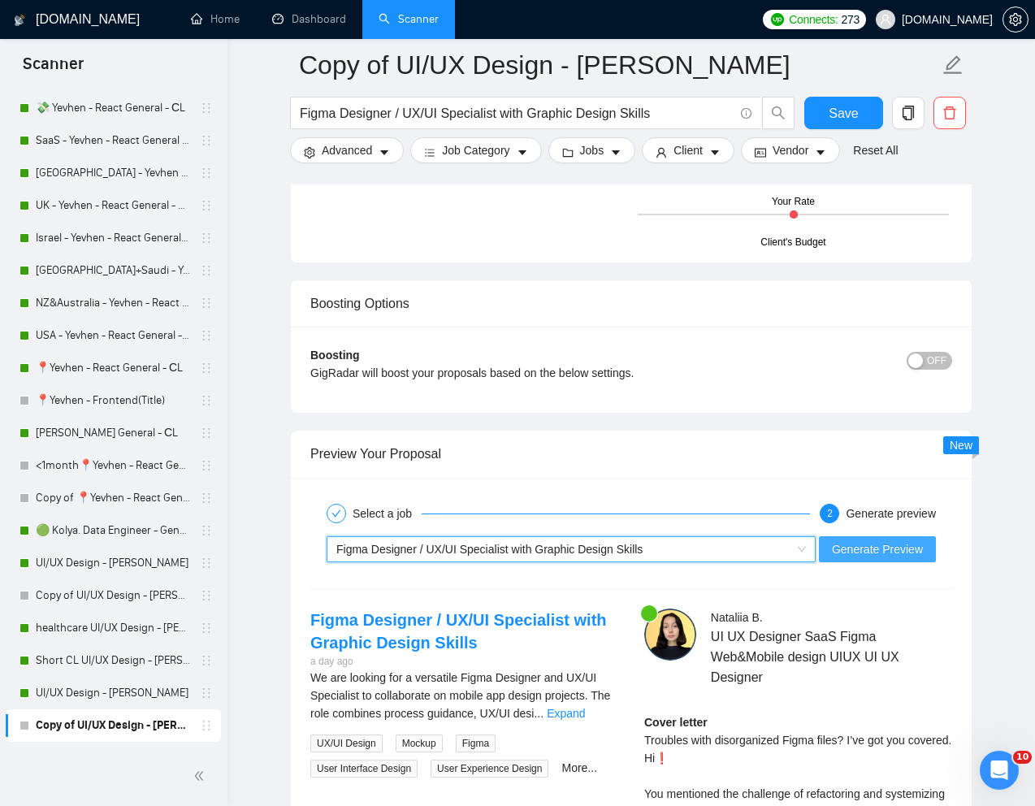
click at [850, 554] on span "Generate Preview" at bounding box center [877, 549] width 91 height 18
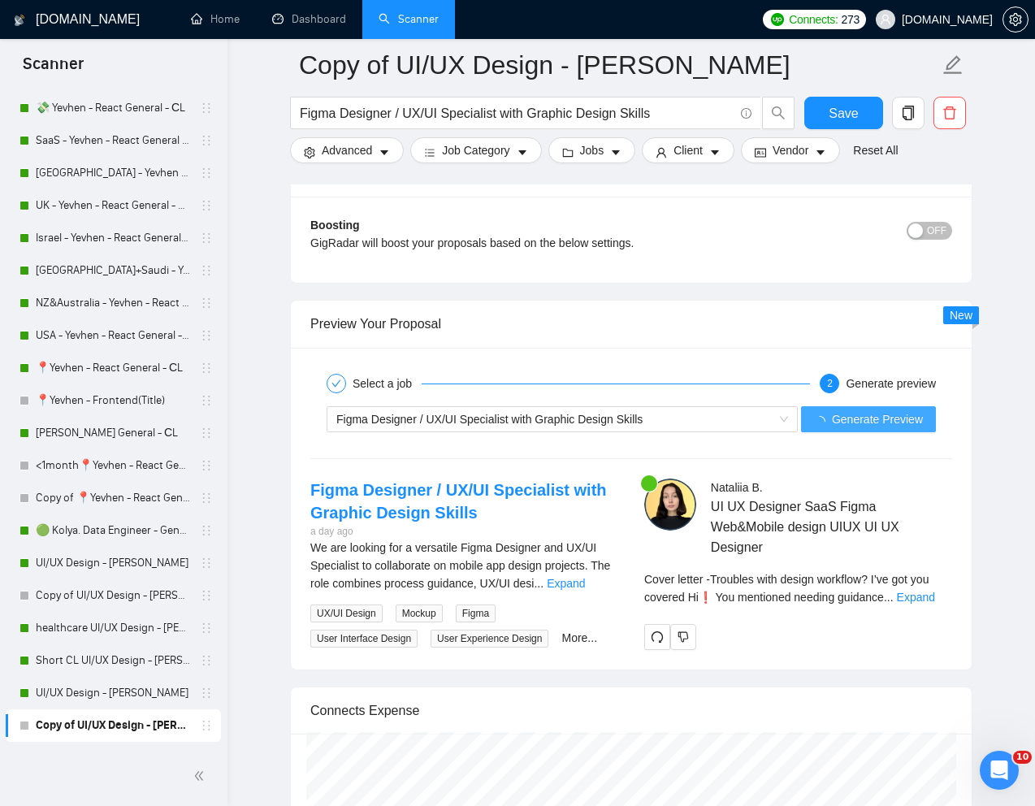
scroll to position [3124, 0]
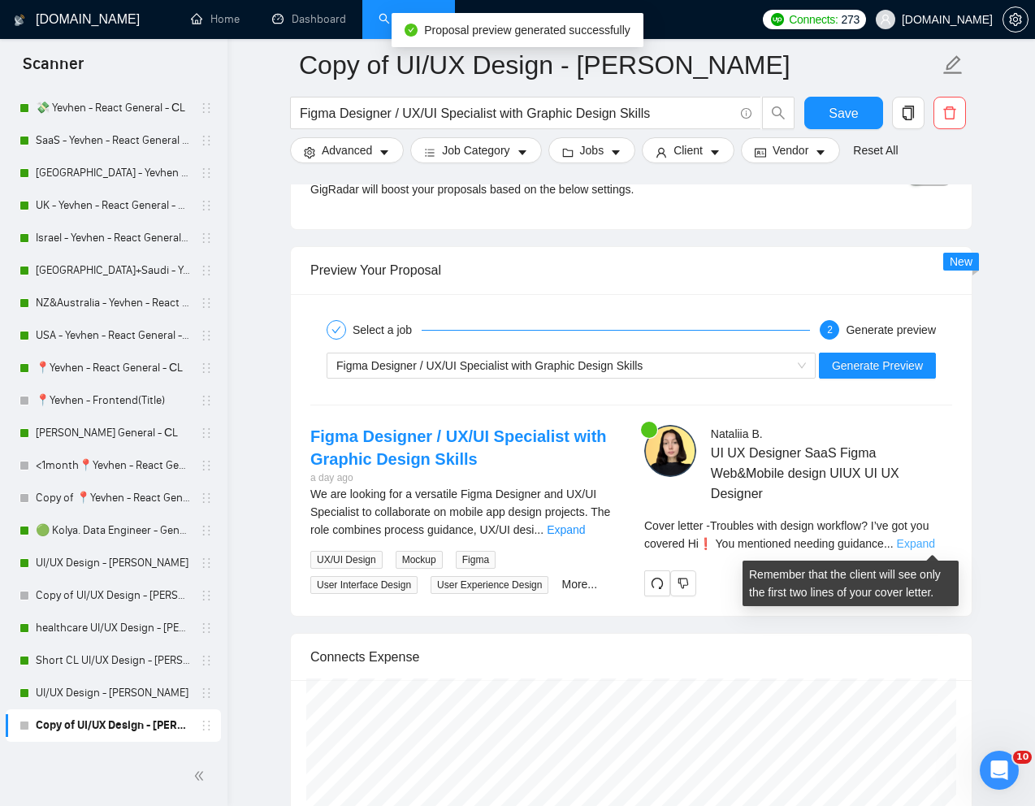
click at [927, 540] on link "Expand" at bounding box center [916, 543] width 38 height 13
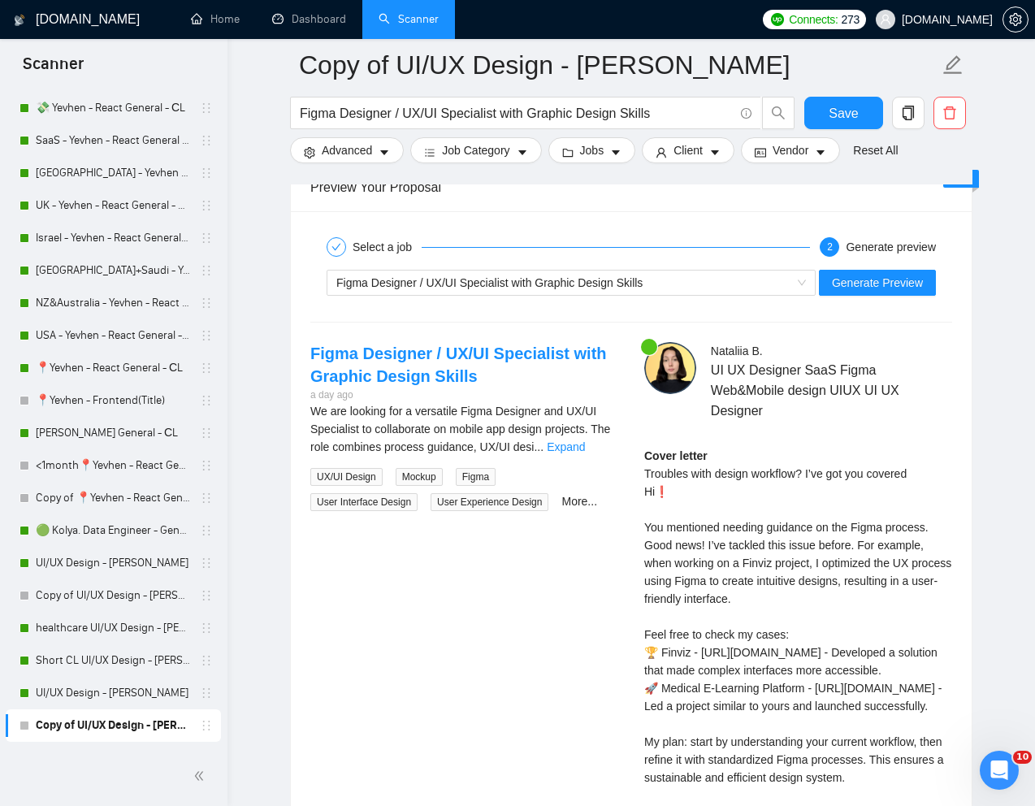
scroll to position [3200, 0]
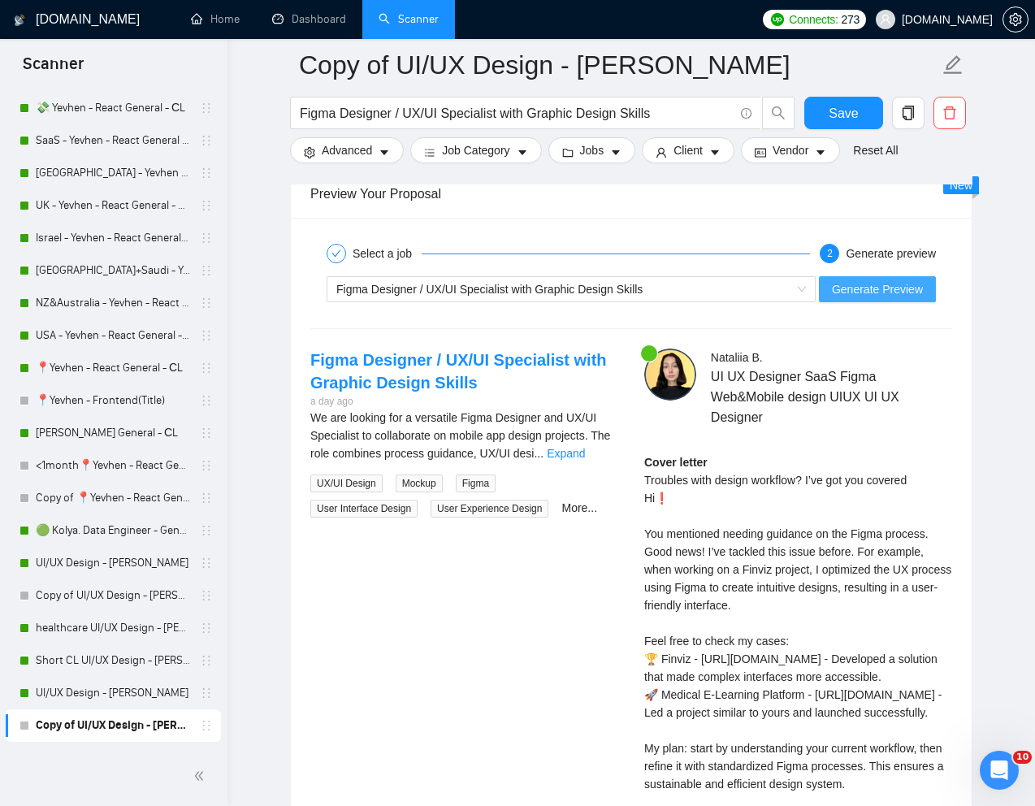
click at [882, 297] on button "Generate Preview" at bounding box center [877, 289] width 117 height 26
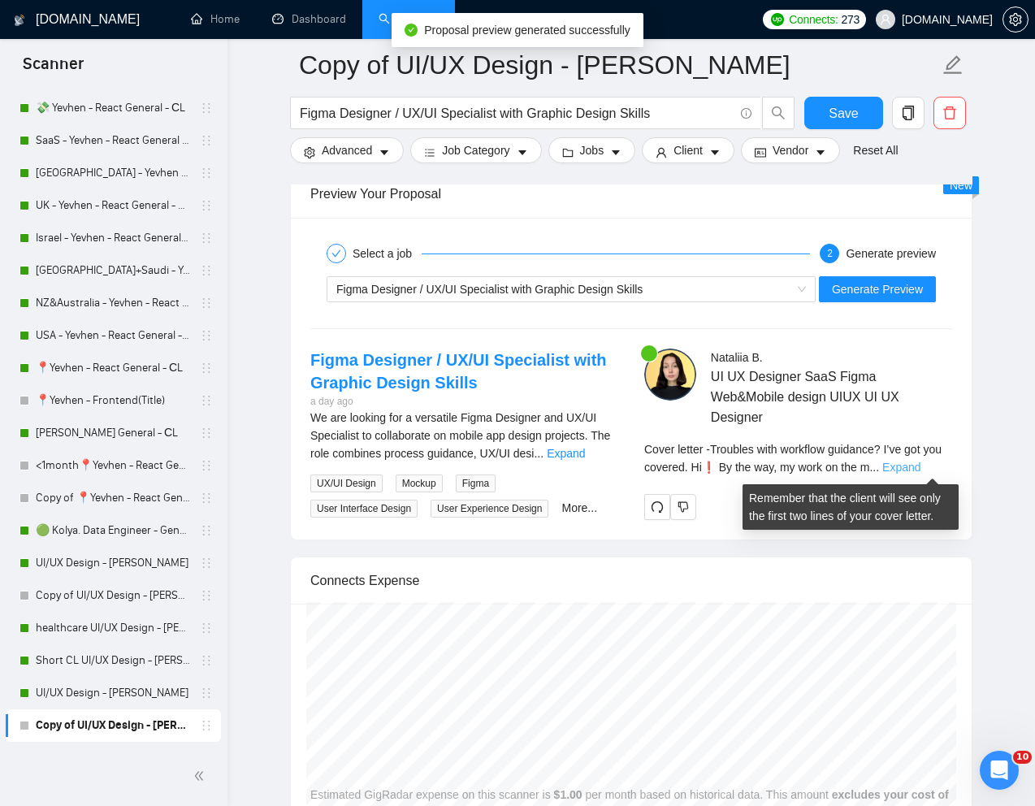
click at [921, 466] on link "Expand" at bounding box center [902, 467] width 38 height 13
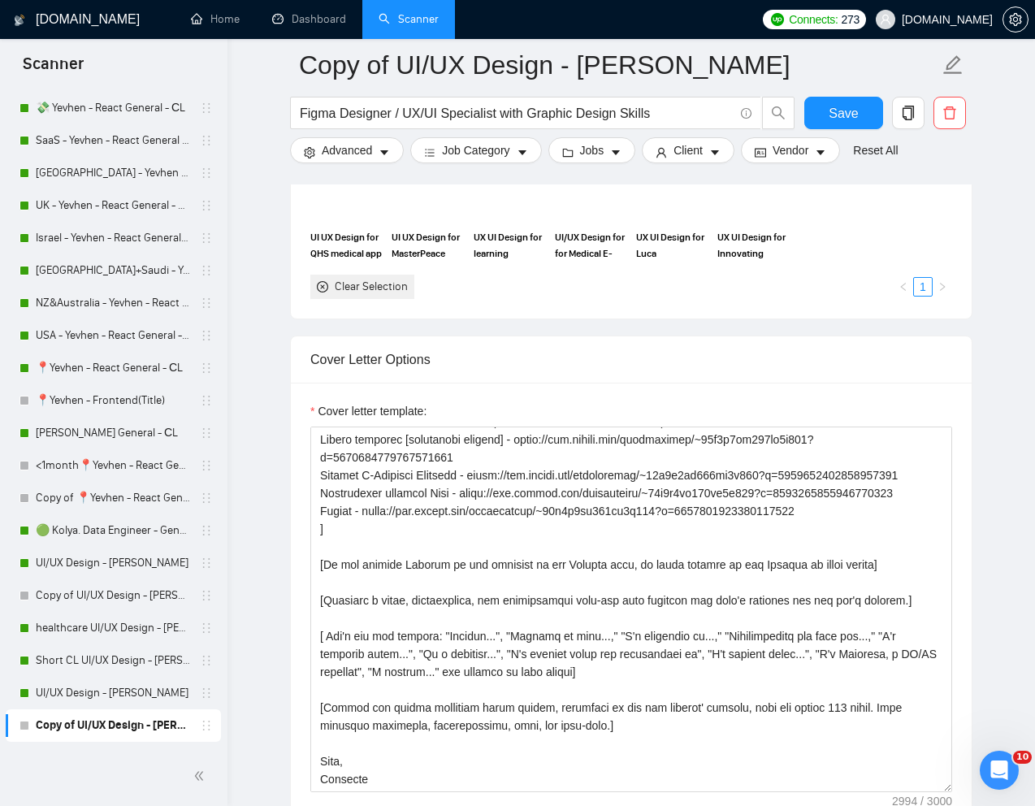
scroll to position [1505, 0]
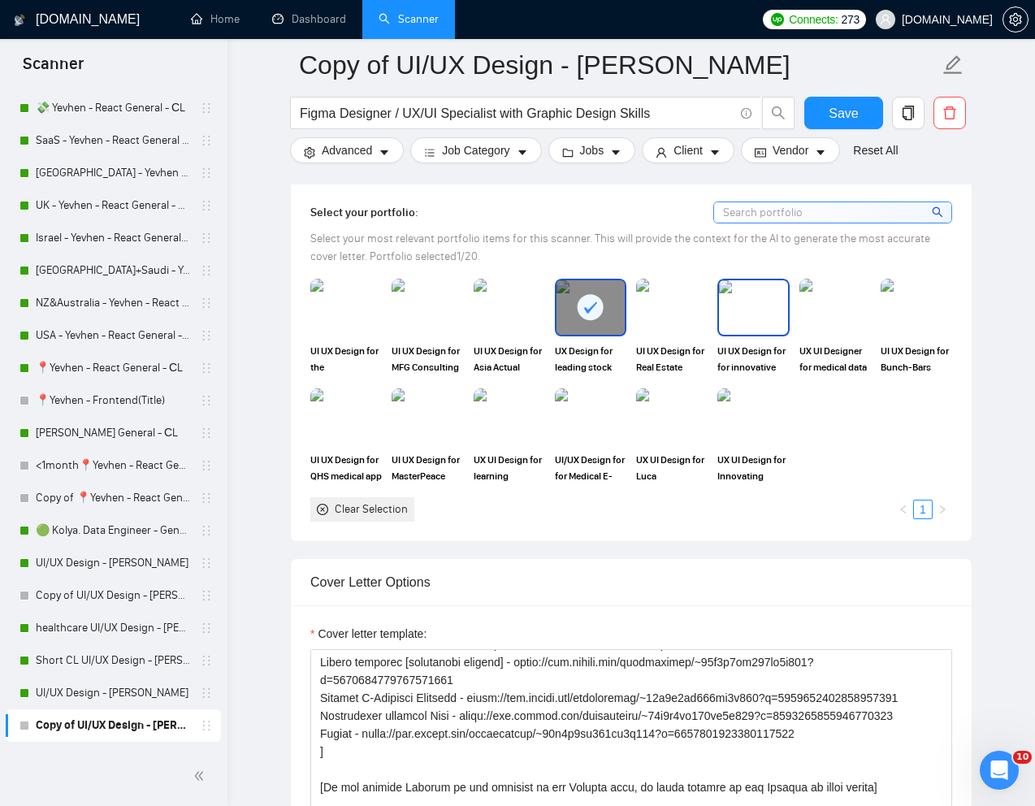
click at [761, 325] on img at bounding box center [753, 307] width 68 height 54
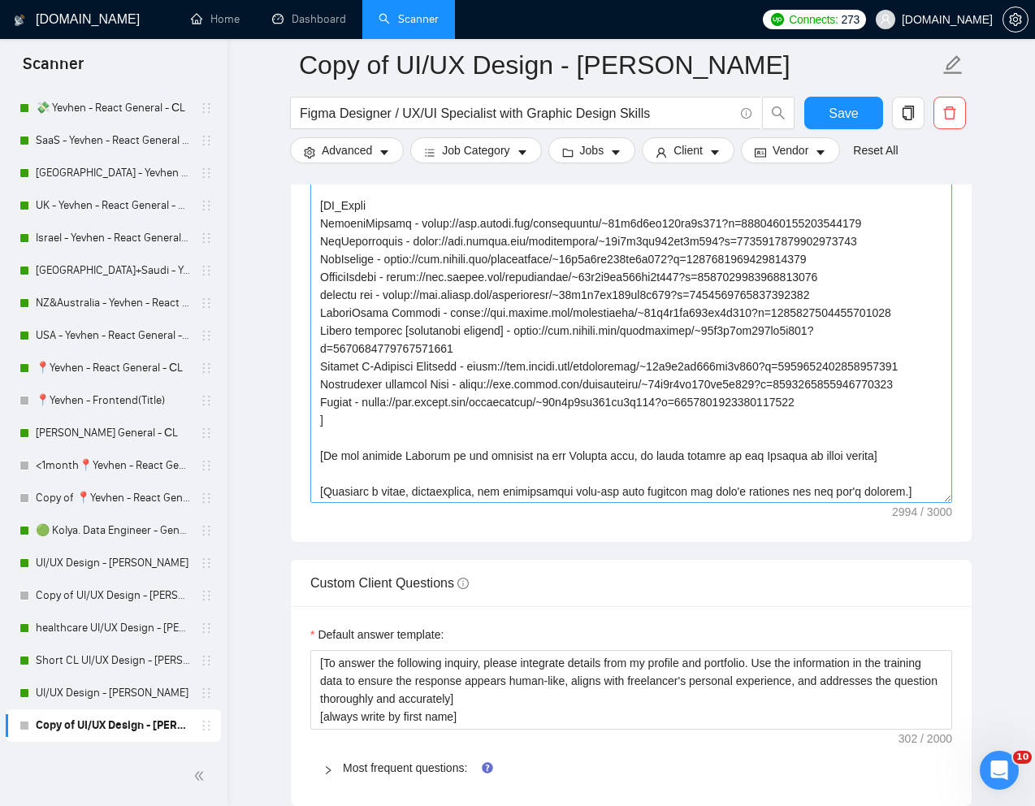
scroll to position [388, 0]
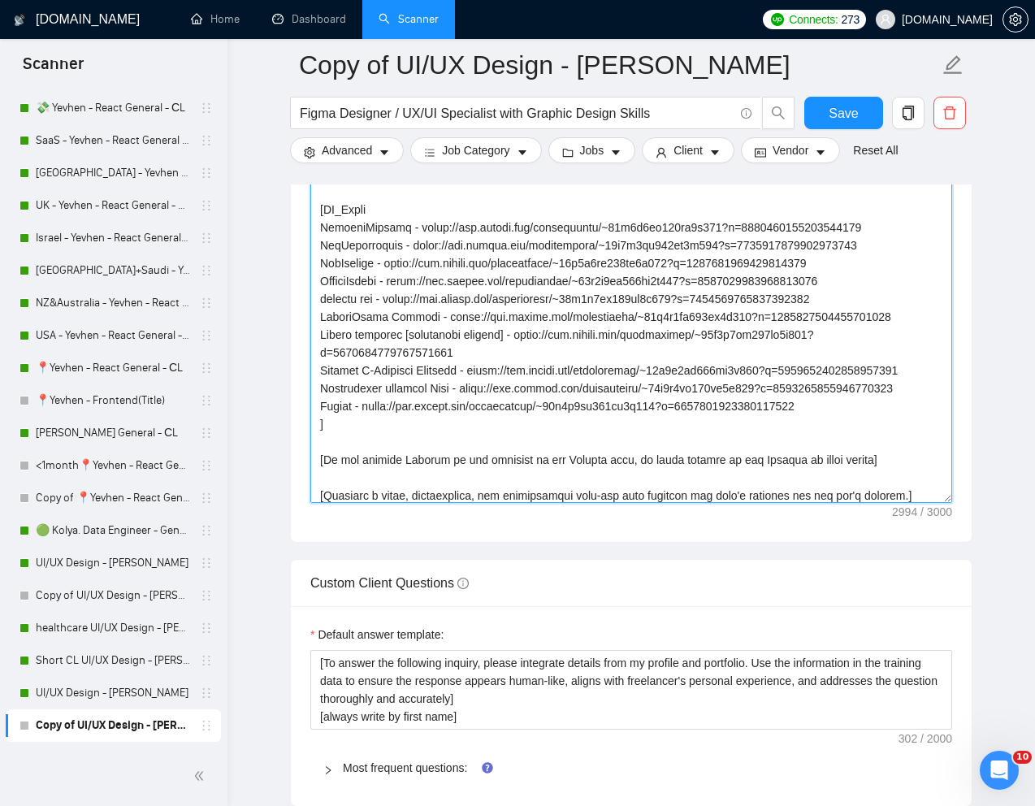
click at [323, 222] on textarea "Cover letter template:" at bounding box center [631, 320] width 642 height 366
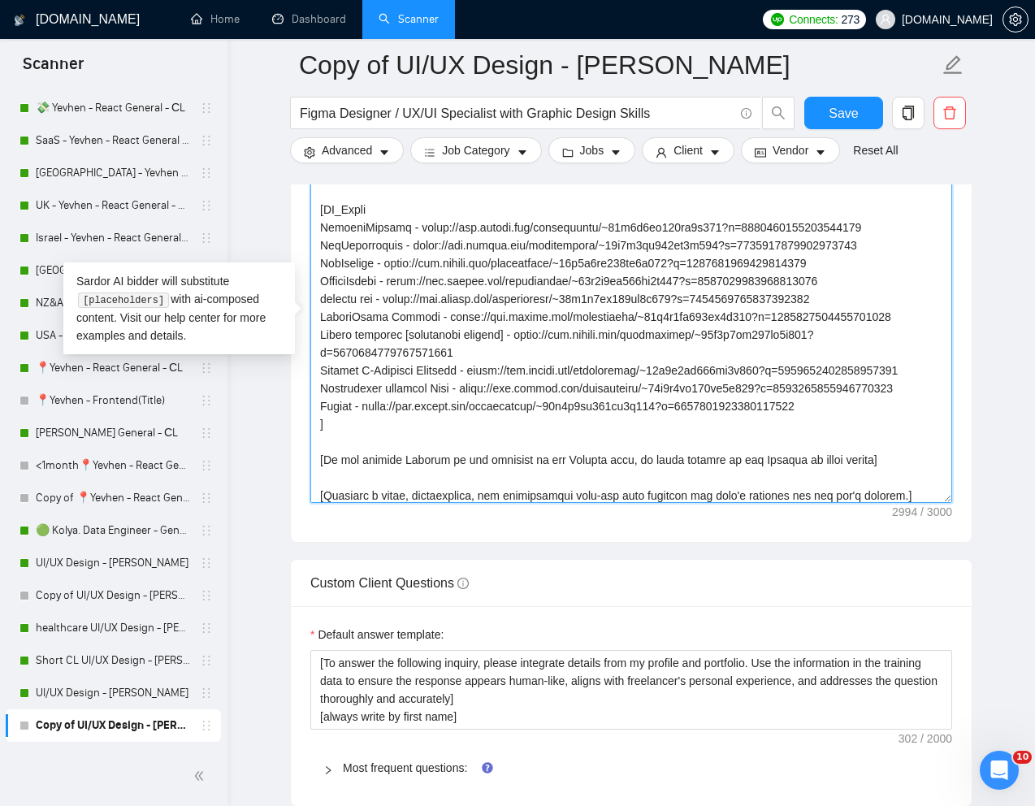
drag, startPoint x: 318, startPoint y: 223, endPoint x: 896, endPoint y: 223, distance: 578.6
click at [896, 223] on textarea "Cover letter template:" at bounding box center [631, 320] width 642 height 366
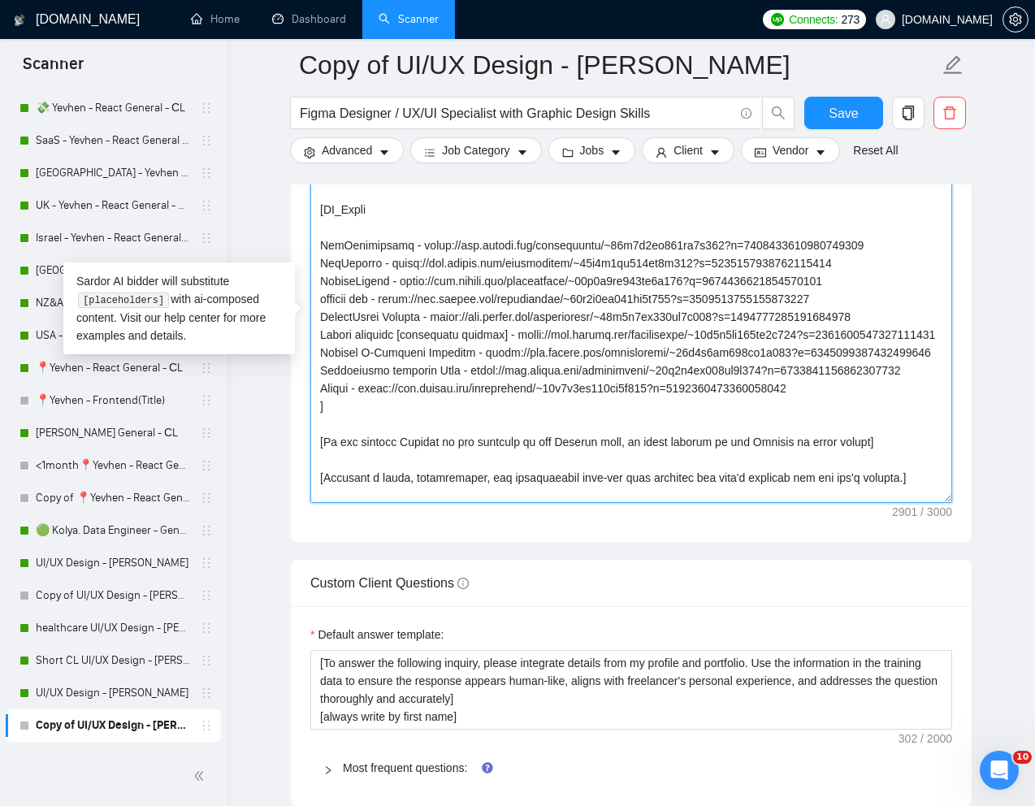
drag, startPoint x: 319, startPoint y: 254, endPoint x: 878, endPoint y: 415, distance: 581.8
click at [878, 415] on textarea "Cover letter template:" at bounding box center [631, 320] width 642 height 366
drag, startPoint x: 850, startPoint y: 426, endPoint x: 320, endPoint y: 267, distance: 553.0
click at [320, 267] on textarea "Cover letter template:" at bounding box center [631, 320] width 642 height 366
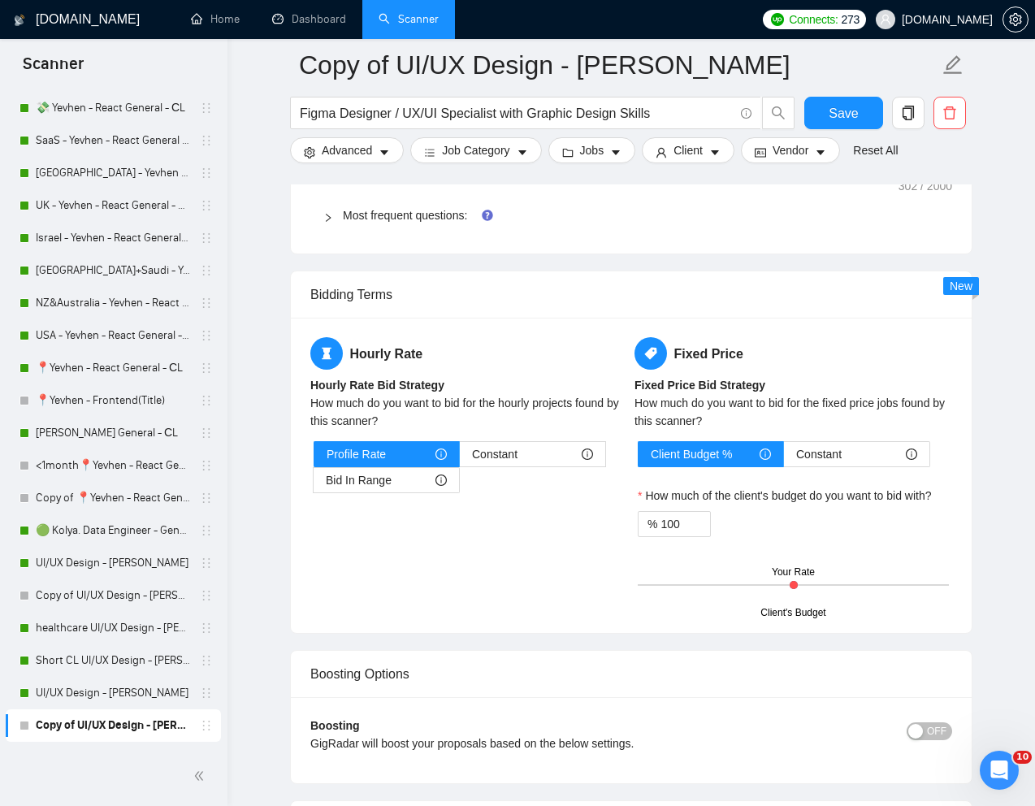
scroll to position [2882, 0]
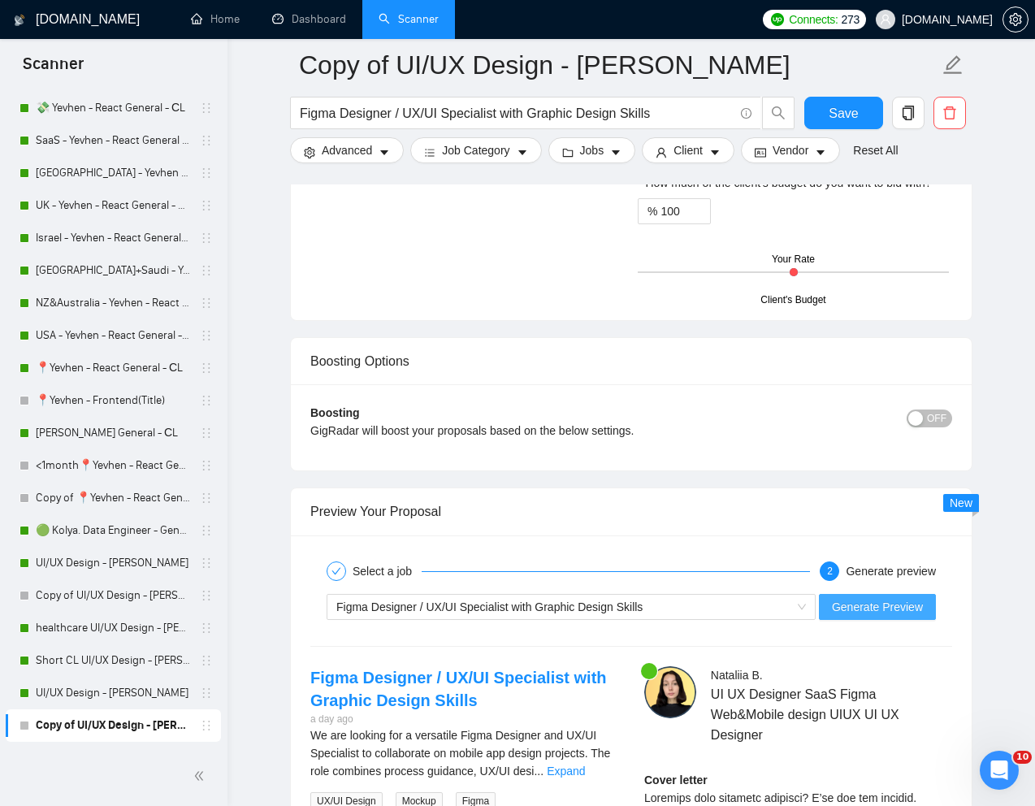
type textarea "Loremips dolo [sita conse]? A’el sed doe tempori [Utlab e dolorema aliquaen adm…"
click at [853, 614] on span "Generate Preview" at bounding box center [877, 607] width 91 height 18
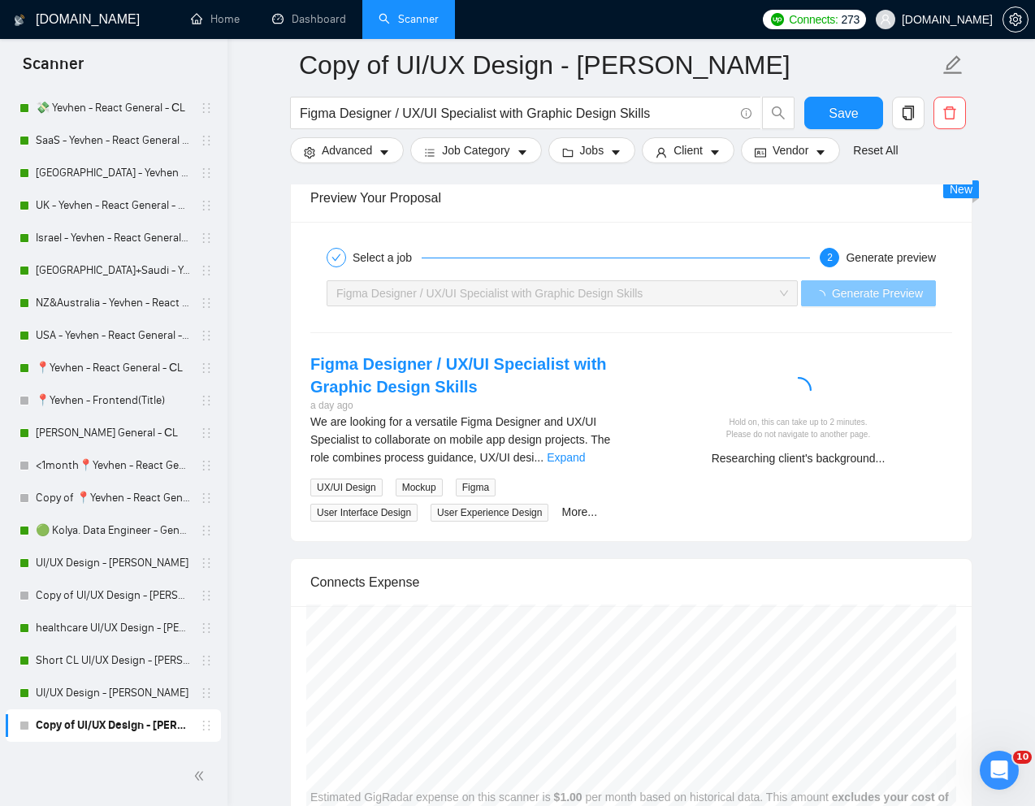
scroll to position [3229, 0]
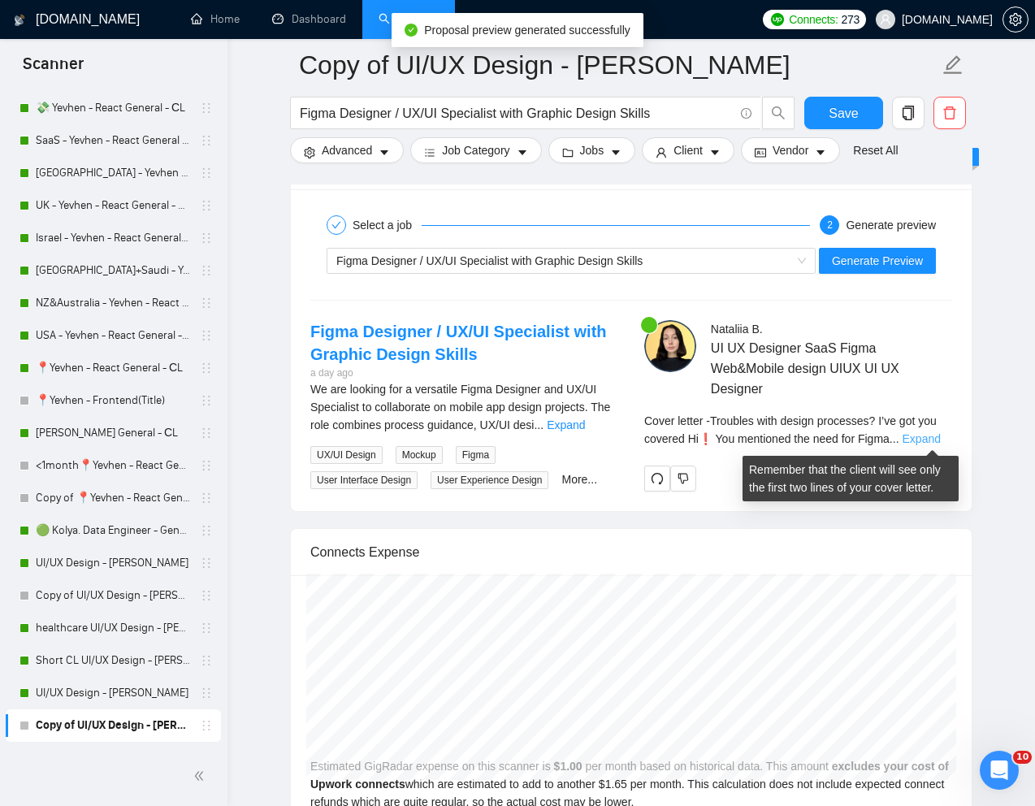
click at [930, 434] on link "Expand" at bounding box center [922, 438] width 38 height 13
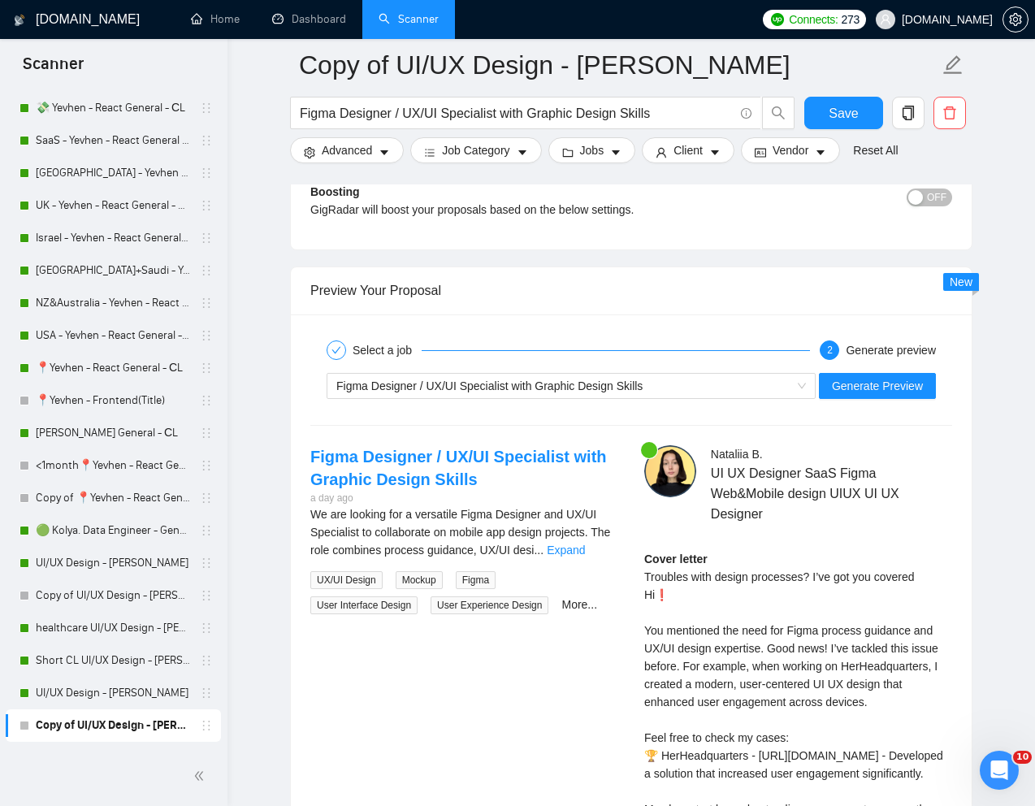
scroll to position [3069, 0]
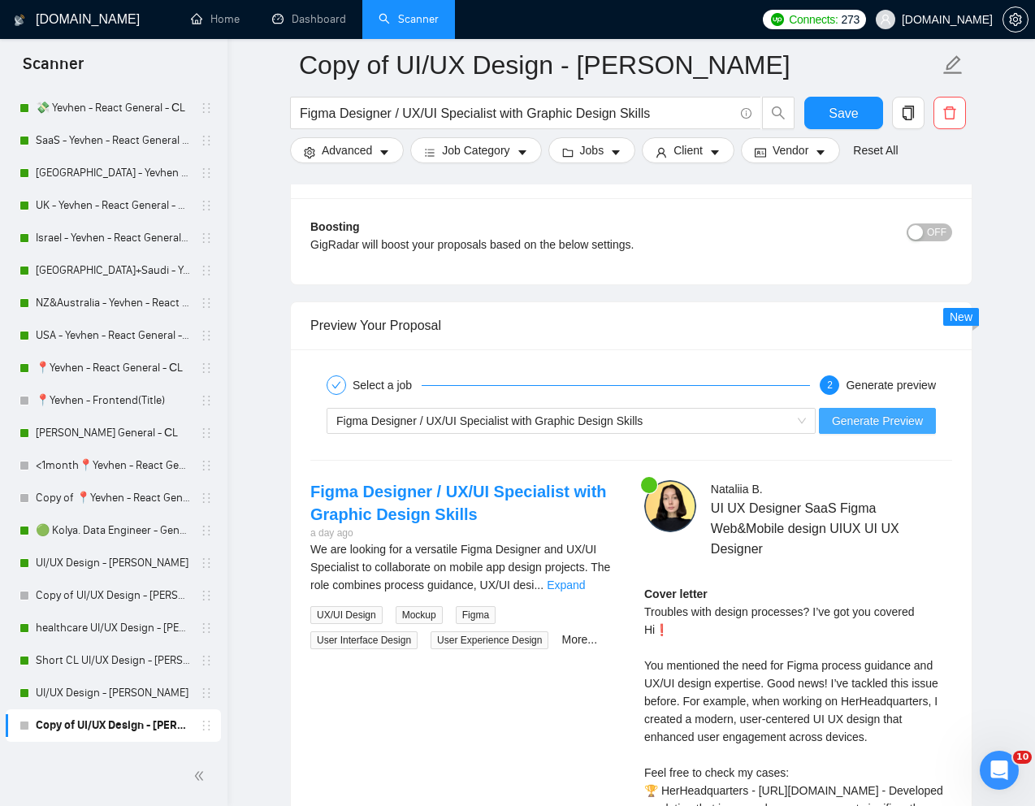
click at [896, 417] on span "Generate Preview" at bounding box center [877, 421] width 91 height 18
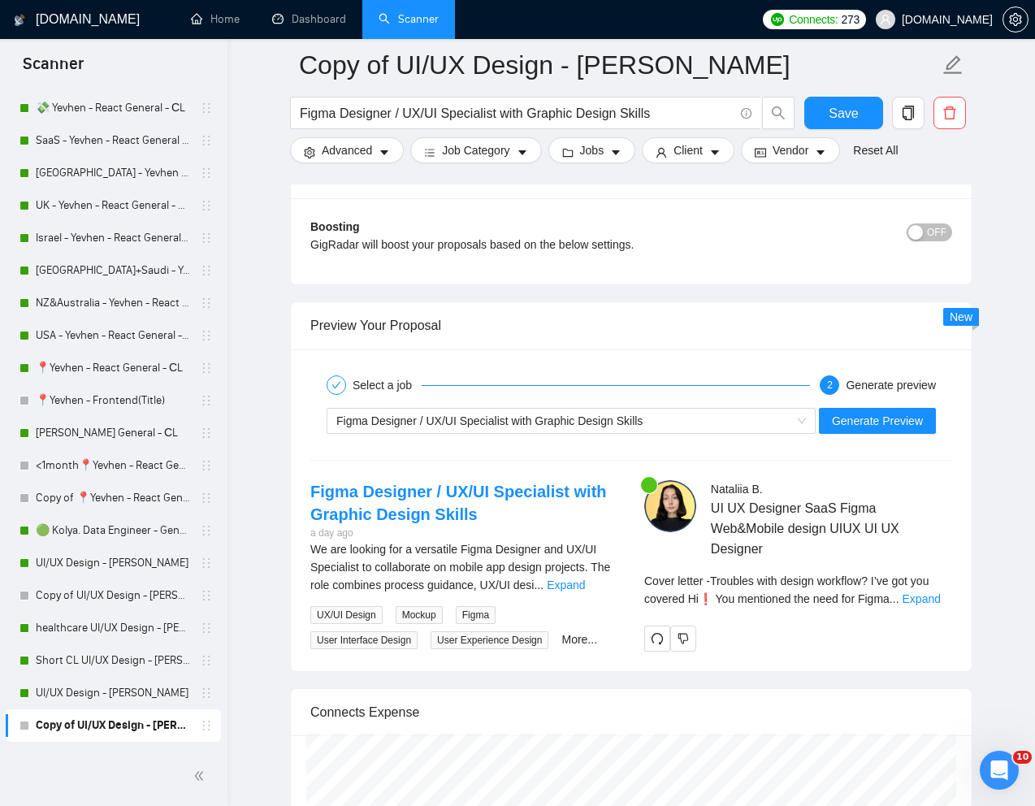
click at [934, 605] on div "Cover letter - Troubles with design workflow? I’ve got you covered Hi❗ You ment…" at bounding box center [798, 590] width 308 height 36
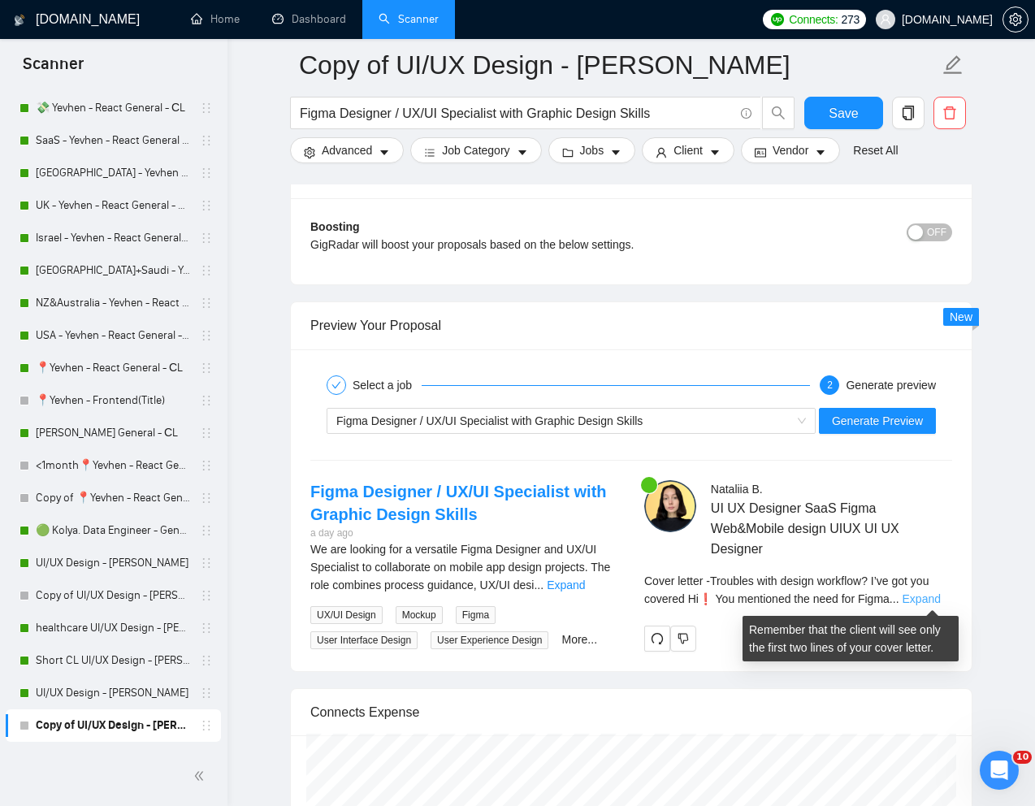
click at [926, 602] on link "Expand" at bounding box center [922, 598] width 38 height 13
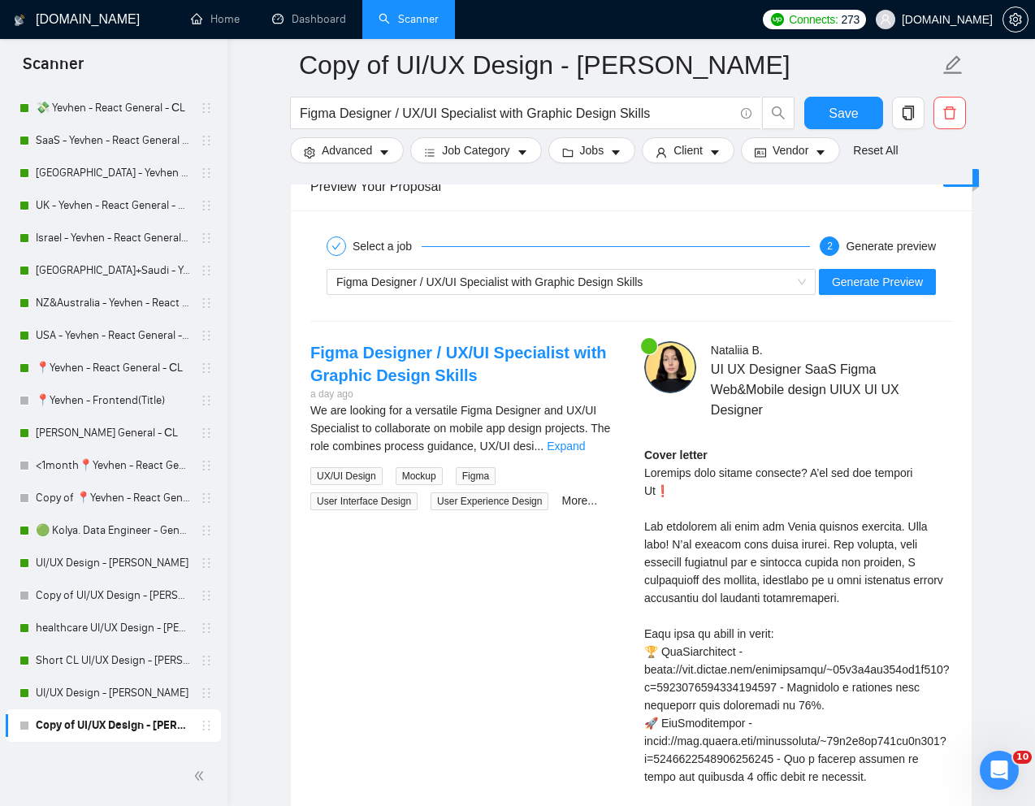
scroll to position [3208, 0]
click at [646, 493] on div "Cover letter" at bounding box center [798, 740] width 308 height 590
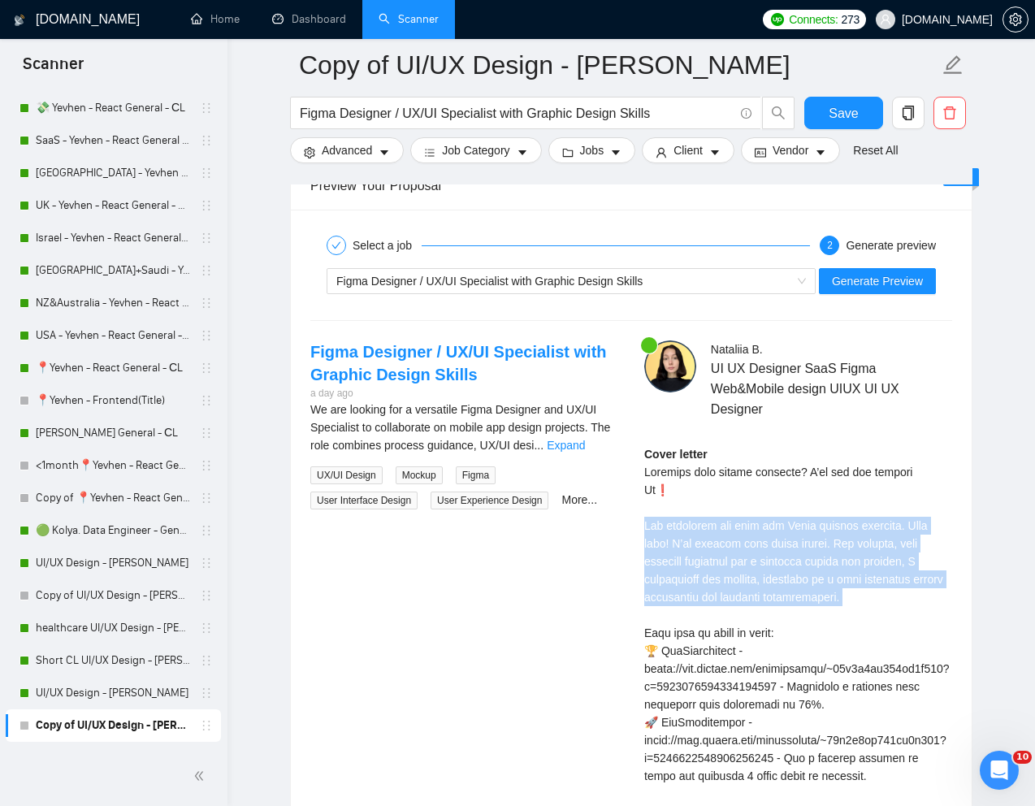
drag, startPoint x: 645, startPoint y: 524, endPoint x: 891, endPoint y: 610, distance: 260.1
click at [891, 610] on div "Cover letter" at bounding box center [798, 740] width 308 height 590
copy div "You mentioned the need for Figma process guidance. Good news! I’ve tackled this…"
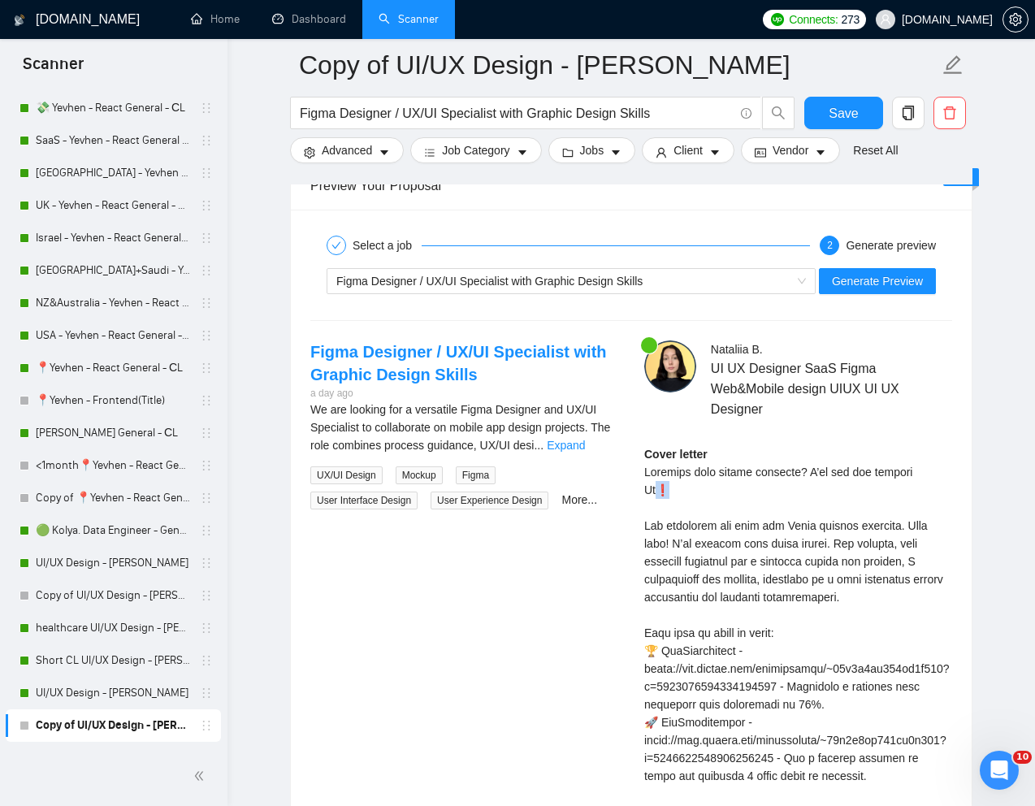
drag, startPoint x: 671, startPoint y: 489, endPoint x: 660, endPoint y: 494, distance: 12.4
click at [660, 494] on div "Cover letter" at bounding box center [798, 740] width 308 height 590
copy div "❗"
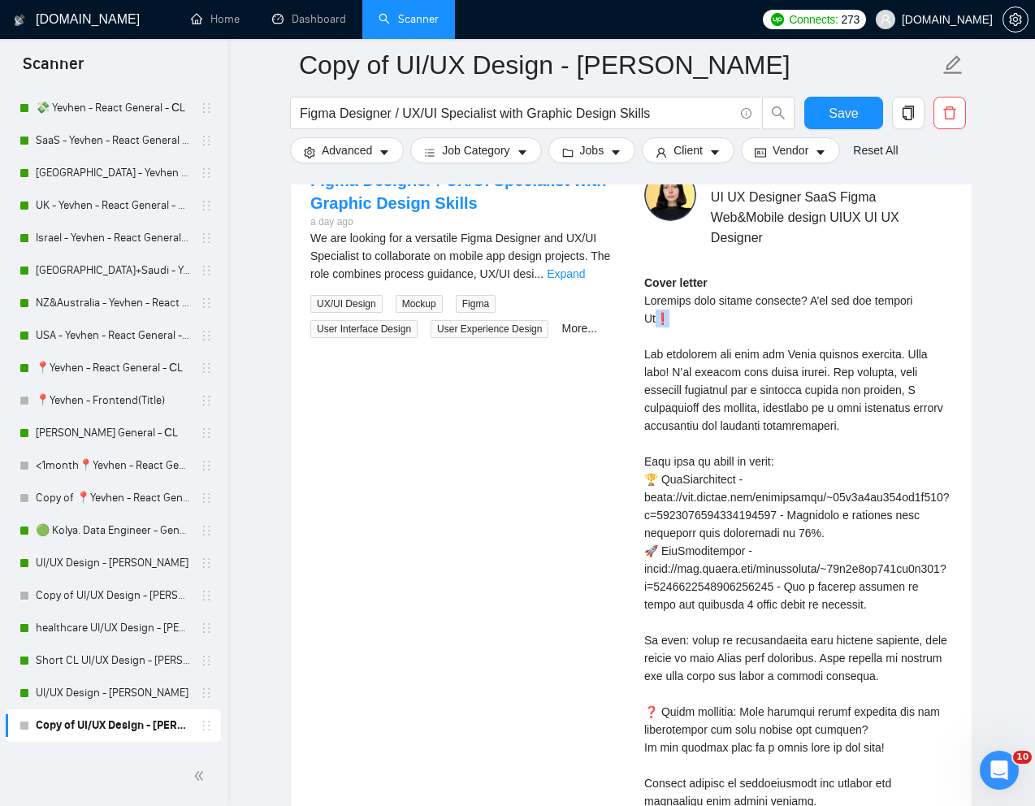
scroll to position [3381, 0]
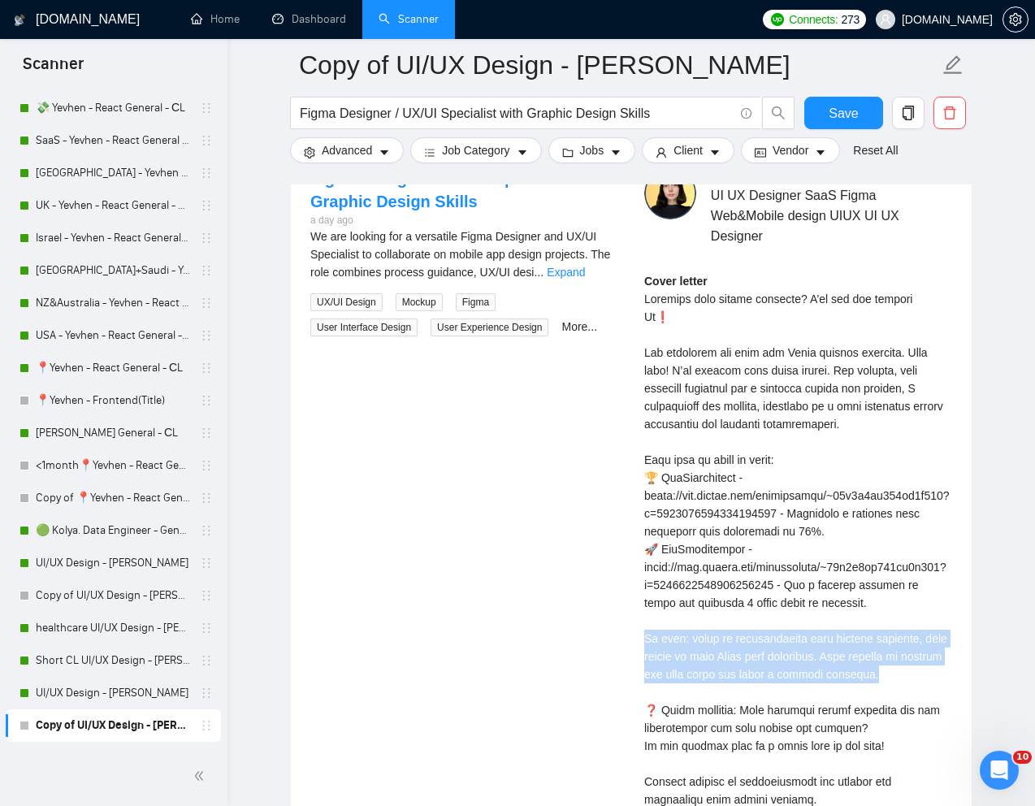
drag, startPoint x: 646, startPoint y: 636, endPoint x: 924, endPoint y: 675, distance: 280.5
click at [924, 675] on div "Cover letter" at bounding box center [798, 567] width 308 height 590
copy div "plan: start by understanding your current workflow, then refine it with Figma b…"
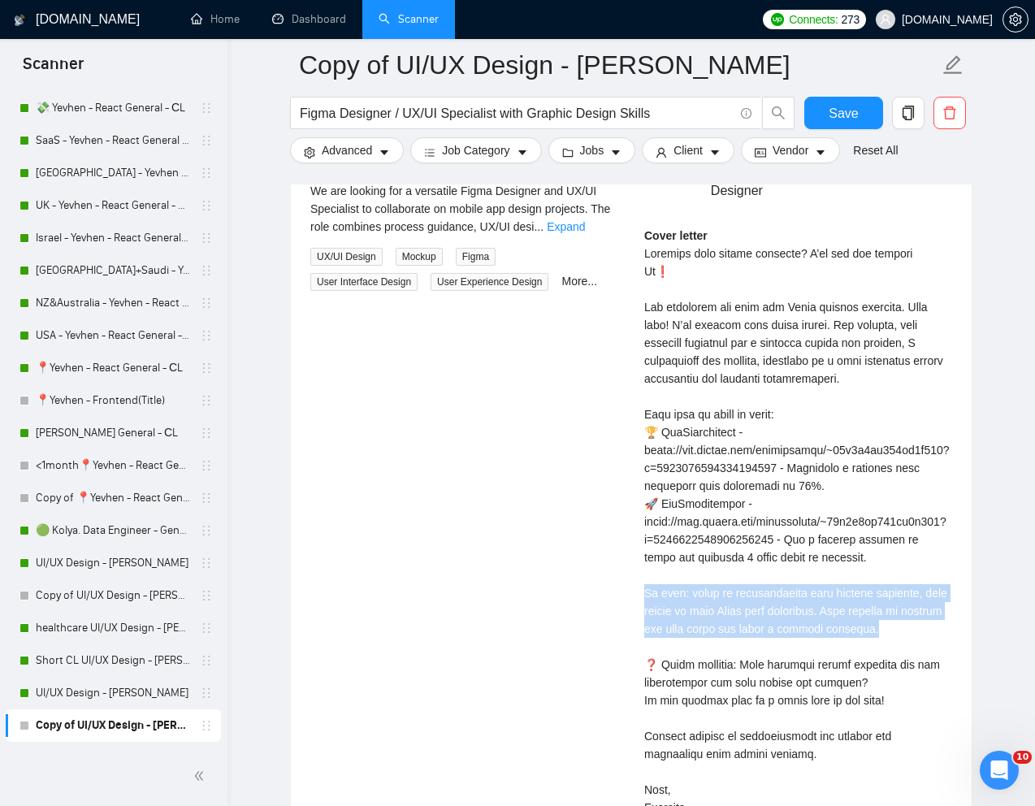
scroll to position [3429, 0]
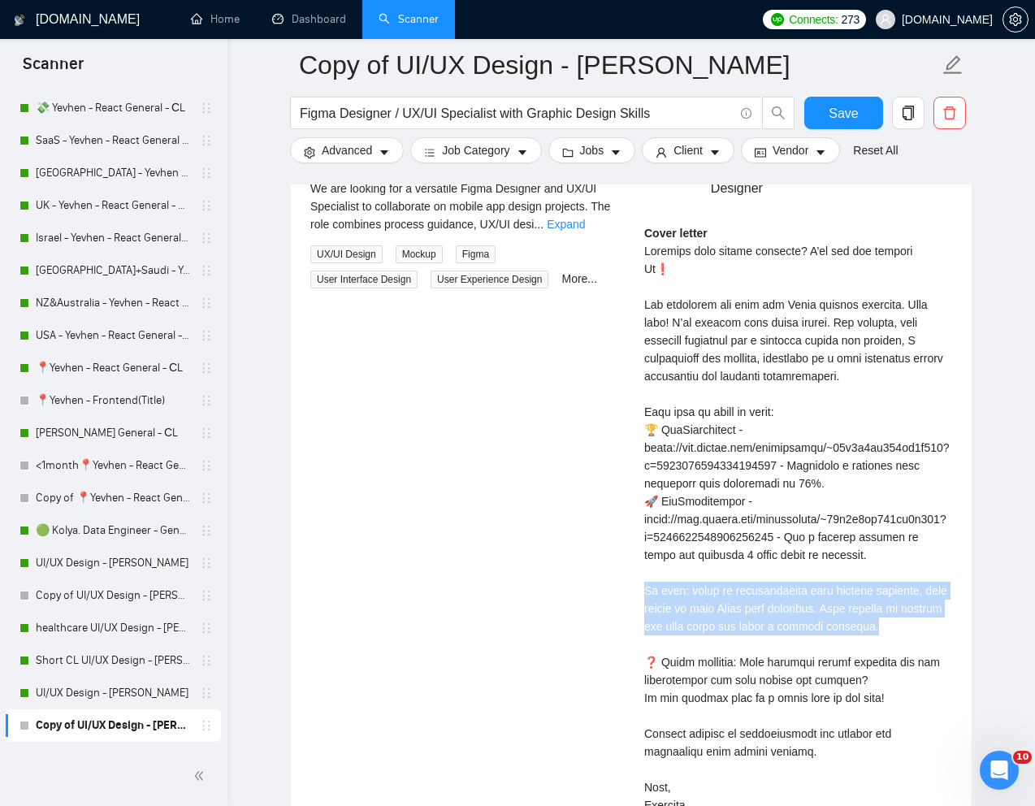
click at [961, 587] on div "[PERSON_NAME] UI UX Designer SaaS Figma Web&Mobile design UIUX UI UX Designer C…" at bounding box center [798, 488] width 334 height 739
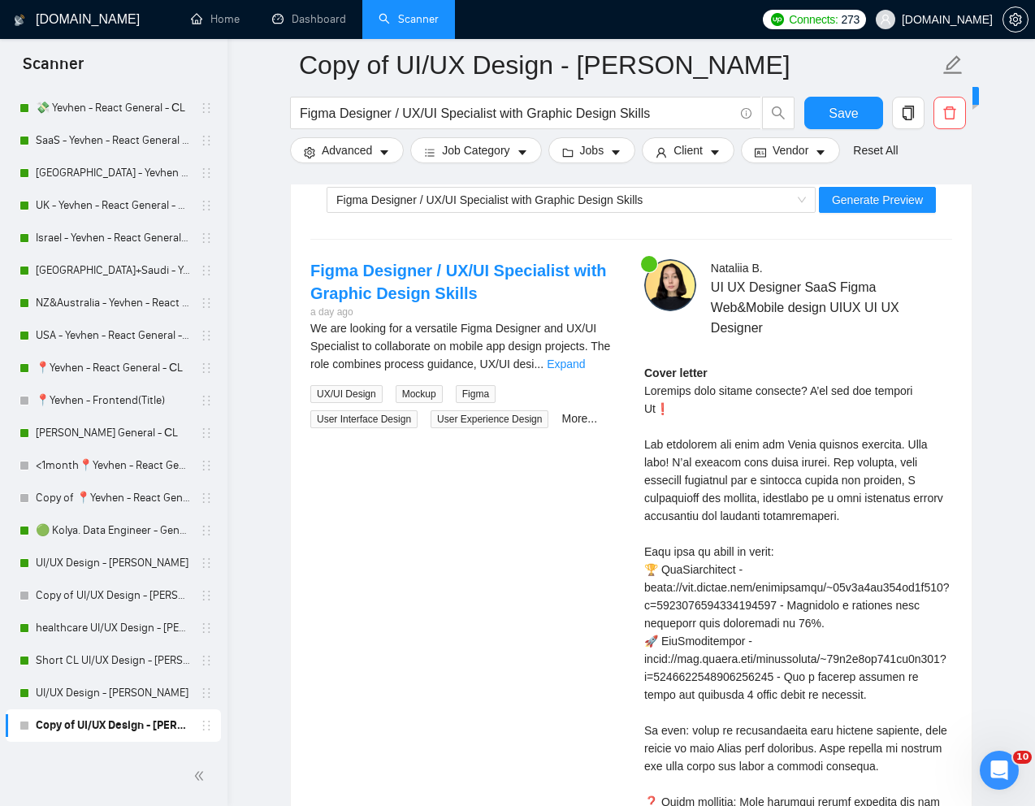
scroll to position [3217, 0]
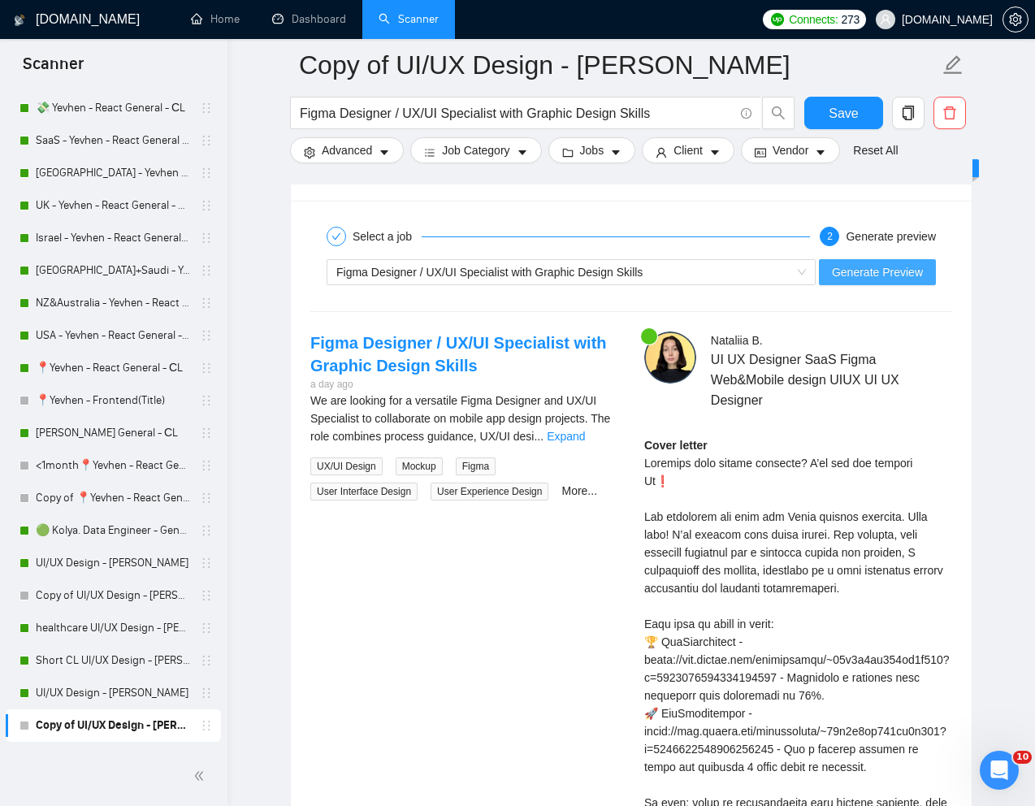
click at [842, 277] on span "Generate Preview" at bounding box center [877, 272] width 91 height 18
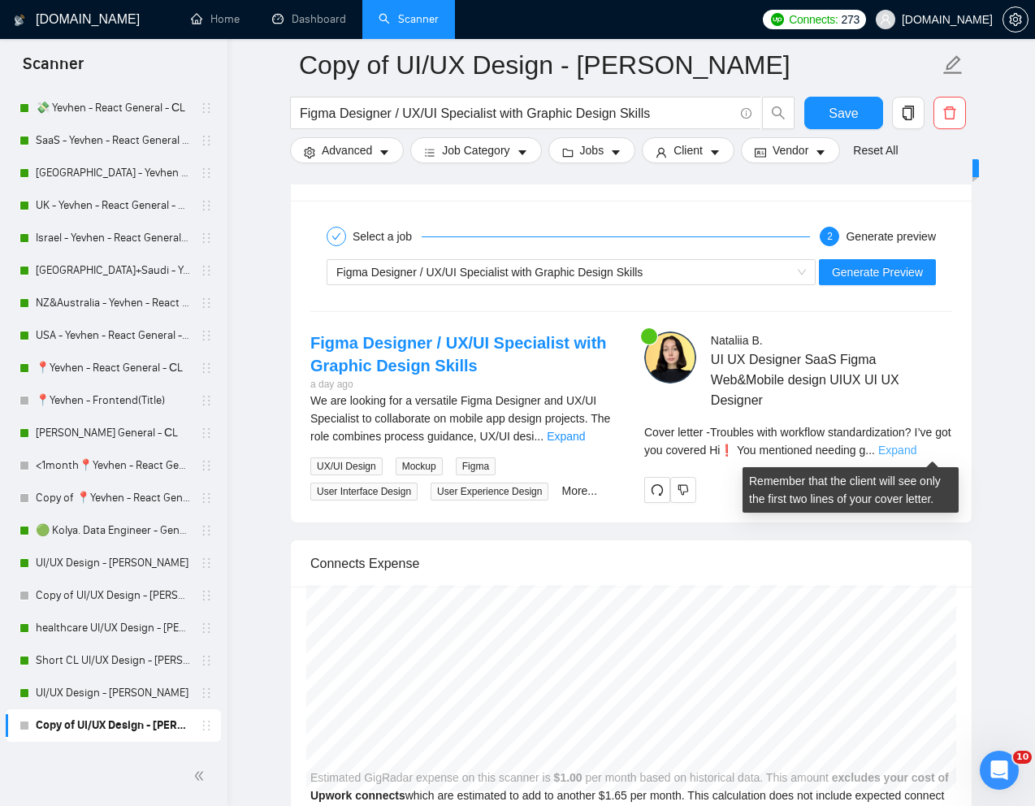
click at [917, 445] on link "Expand" at bounding box center [897, 450] width 38 height 13
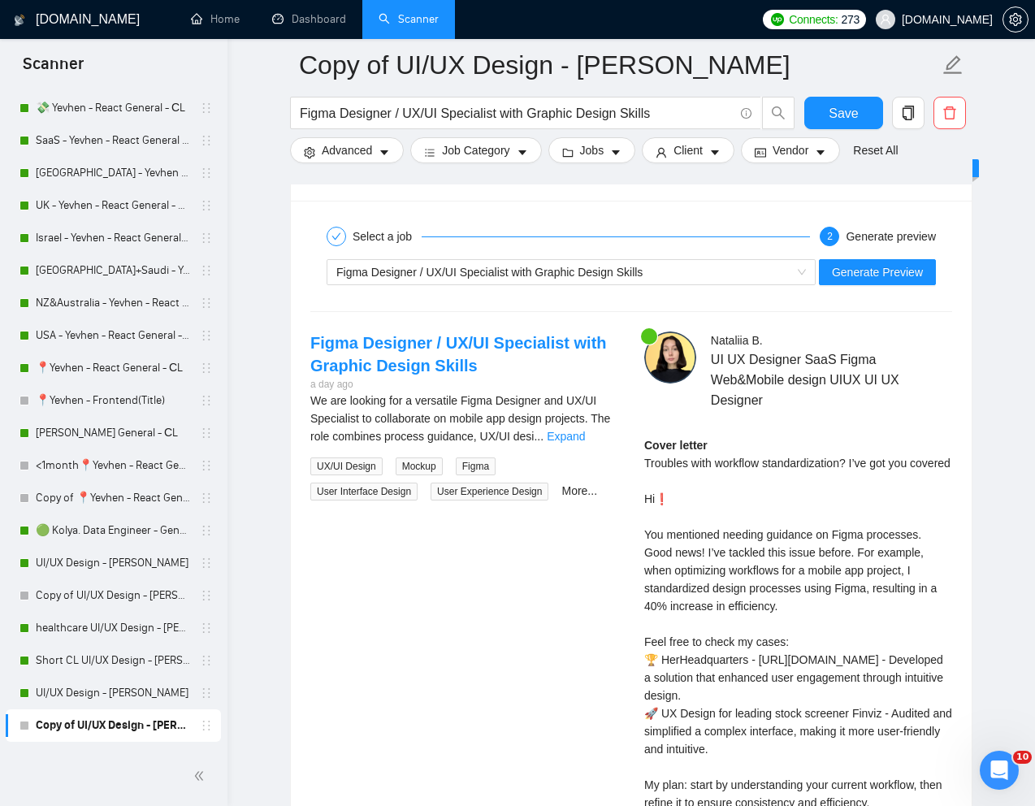
click at [852, 620] on div "Cover letter Troubles with workflow standardization? I’ve got you covered Hi❗ Y…" at bounding box center [798, 686] width 308 height 501
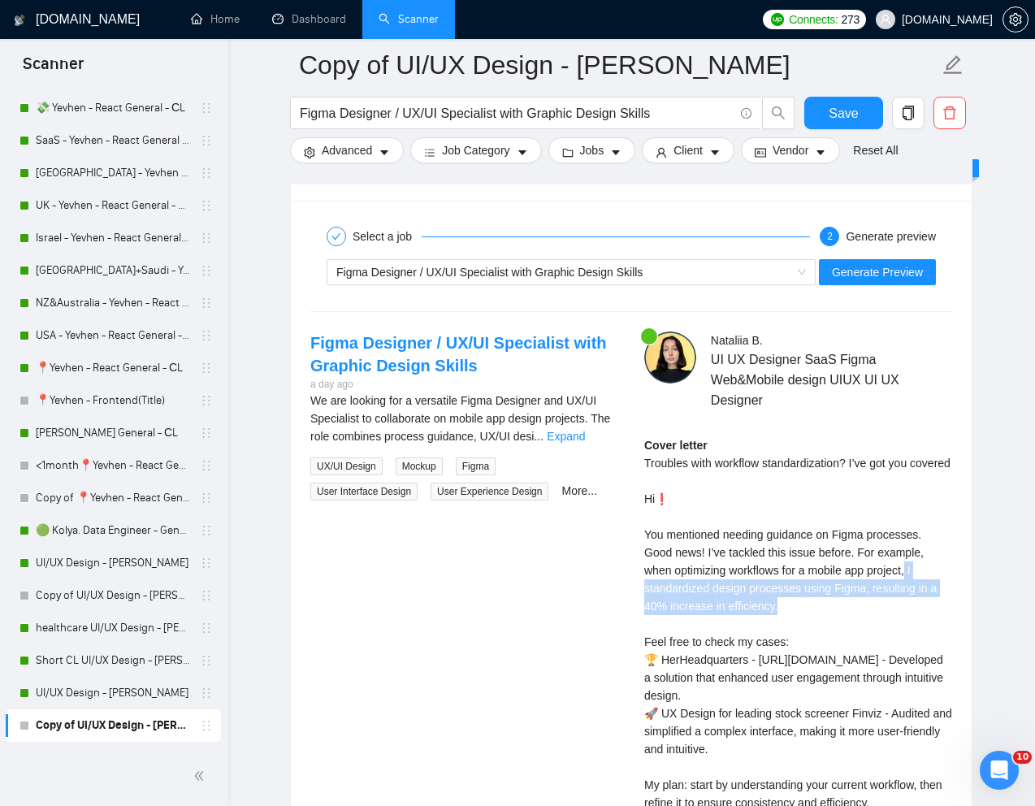
drag, startPoint x: 917, startPoint y: 584, endPoint x: 917, endPoint y: 627, distance: 42.3
click at [917, 627] on div "Cover letter Troubles with workflow standardization? I’ve got you covered Hi❗ Y…" at bounding box center [798, 686] width 308 height 501
copy div "I standardized design processes using Figma, resulting in a 40% increase in eff…"
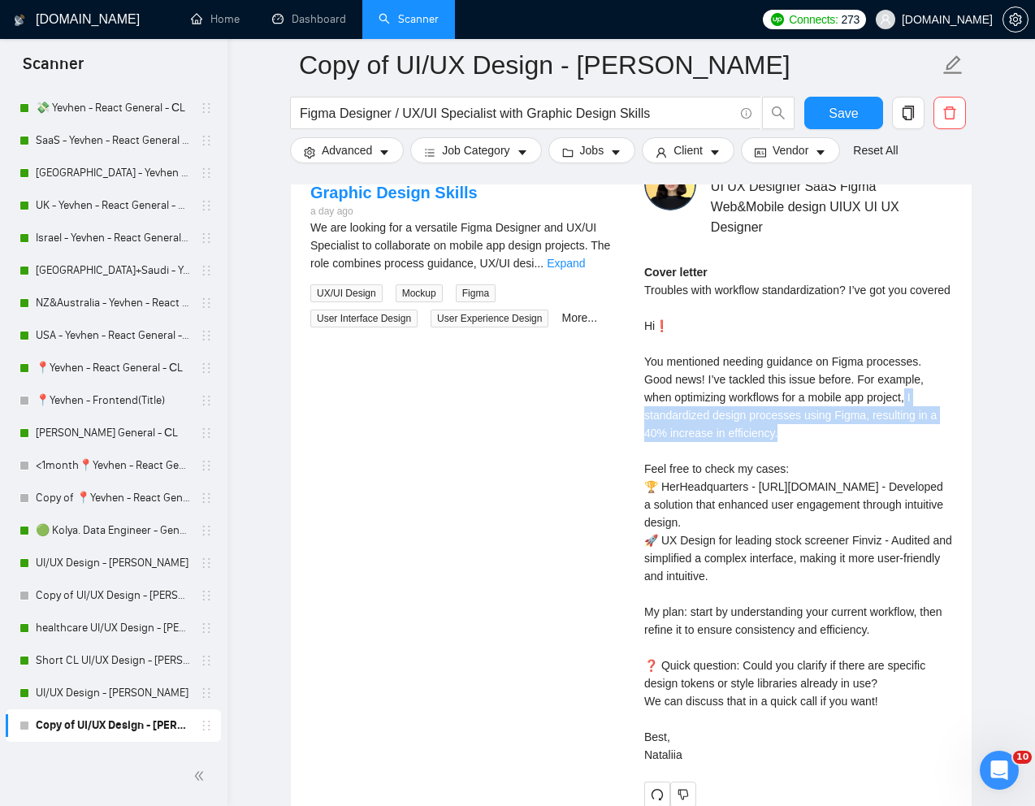
scroll to position [3403, 0]
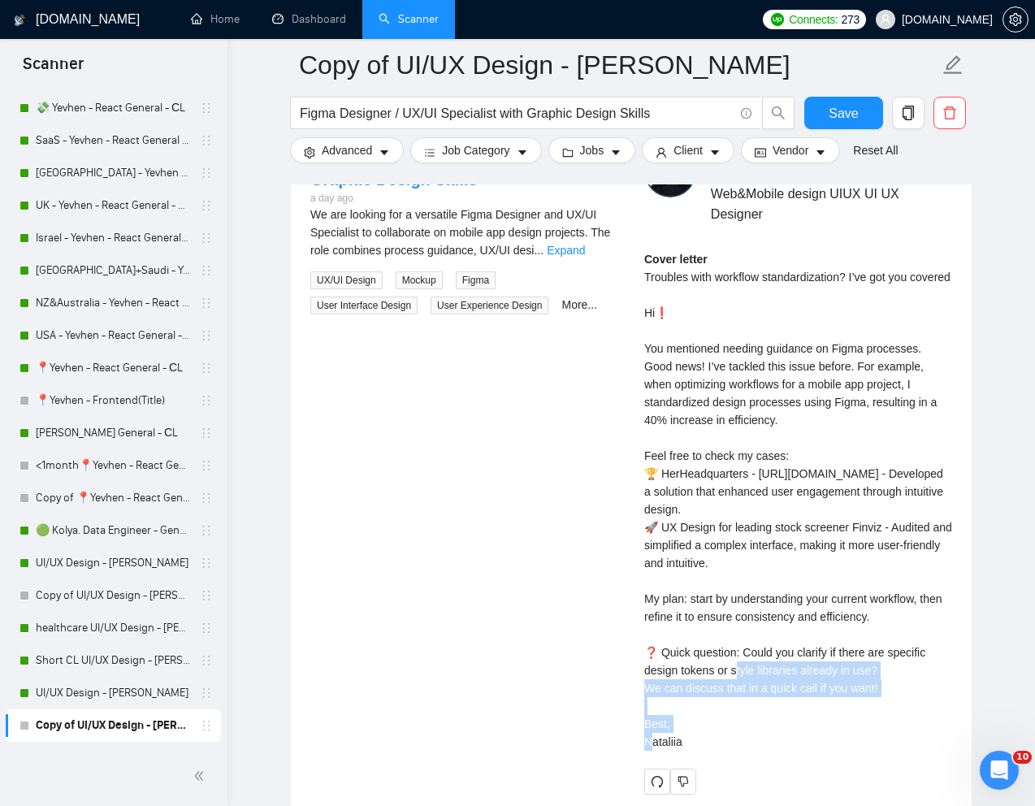
drag, startPoint x: 748, startPoint y: 687, endPoint x: 891, endPoint y: 705, distance: 144.1
click at [891, 705] on div "Cover letter Troubles with workflow standardization? I’ve got you covered Hi❗ Y…" at bounding box center [798, 500] width 308 height 501
copy div "uld you clarify if there are specific design tokens or style libraries already …"
